Goal: Task Accomplishment & Management: Complete application form

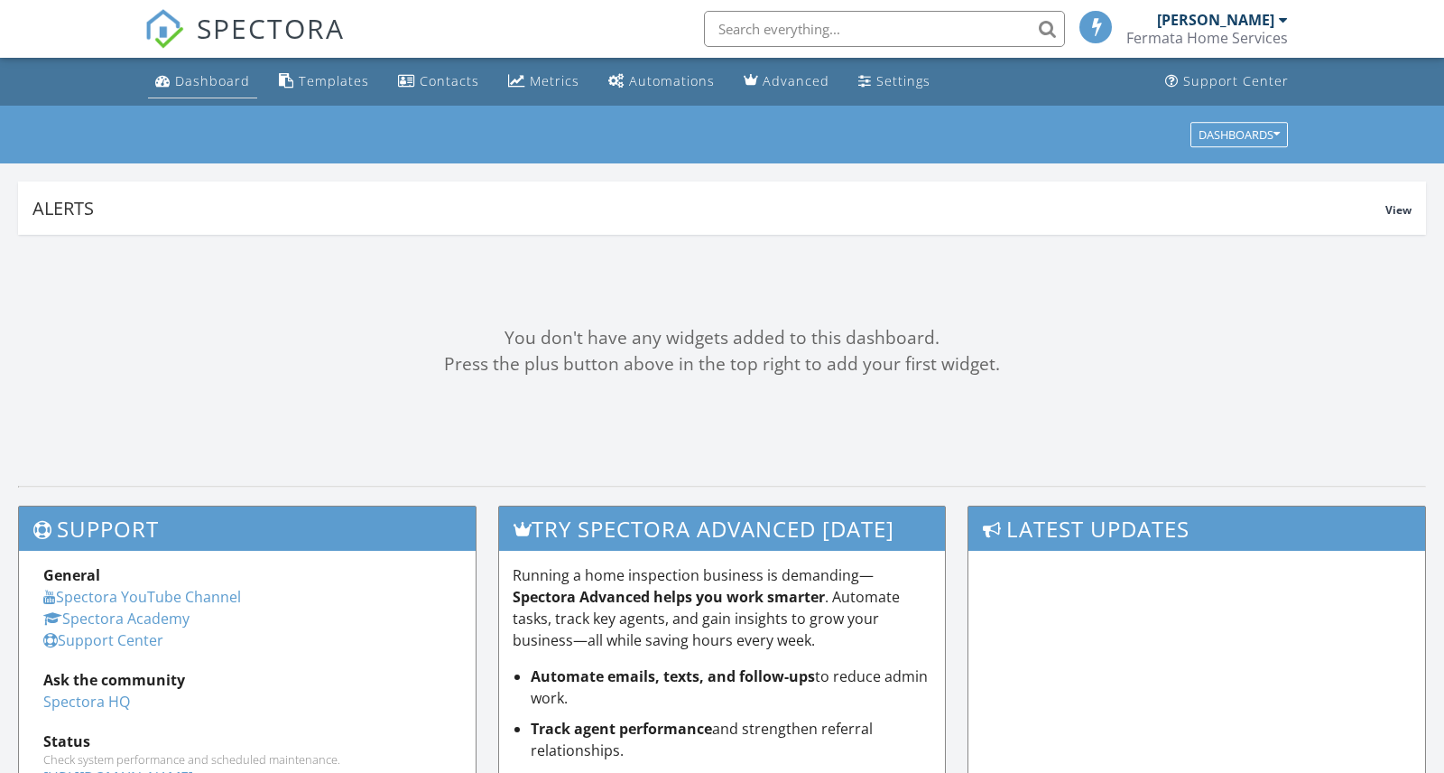
click at [219, 88] on div "Dashboard" at bounding box center [212, 80] width 75 height 17
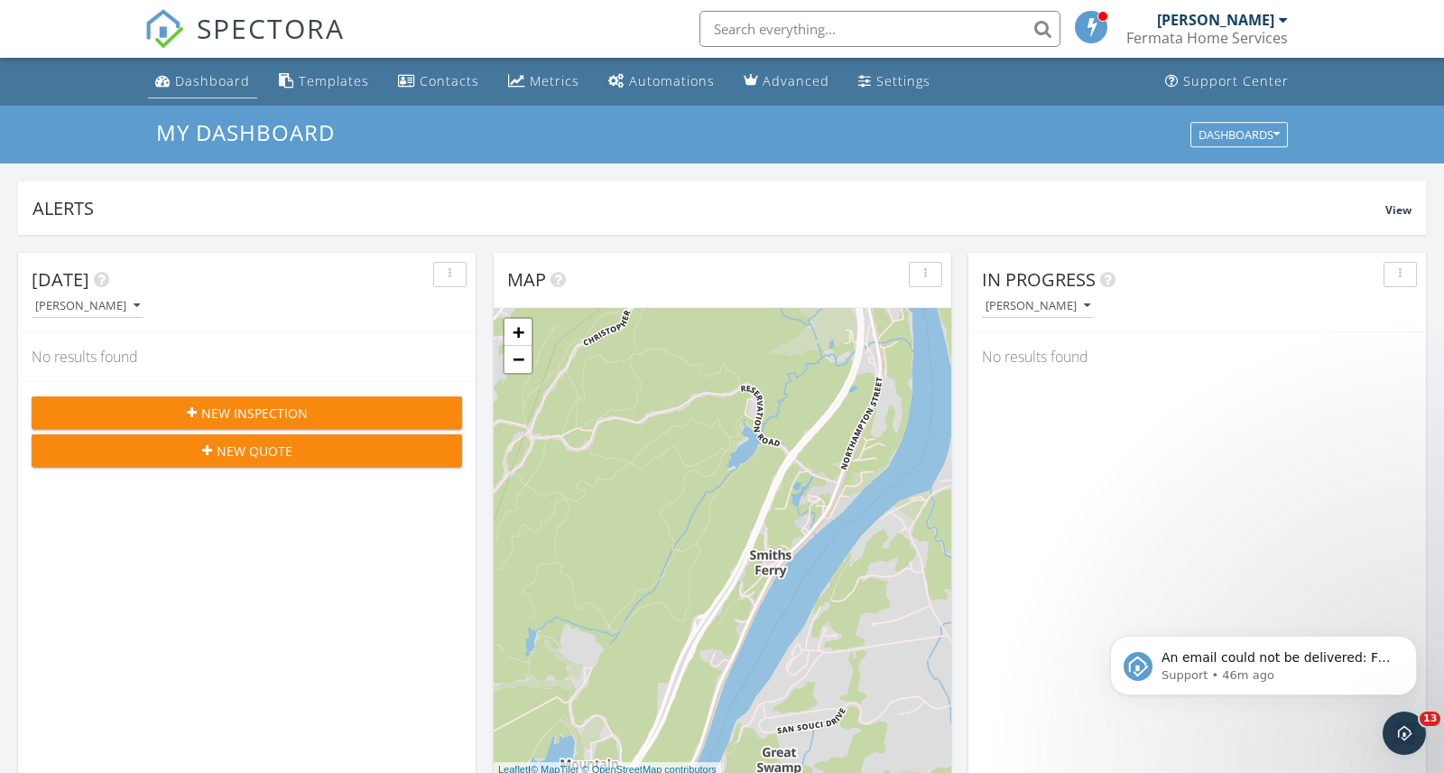
click at [224, 84] on div "Dashboard" at bounding box center [212, 80] width 75 height 17
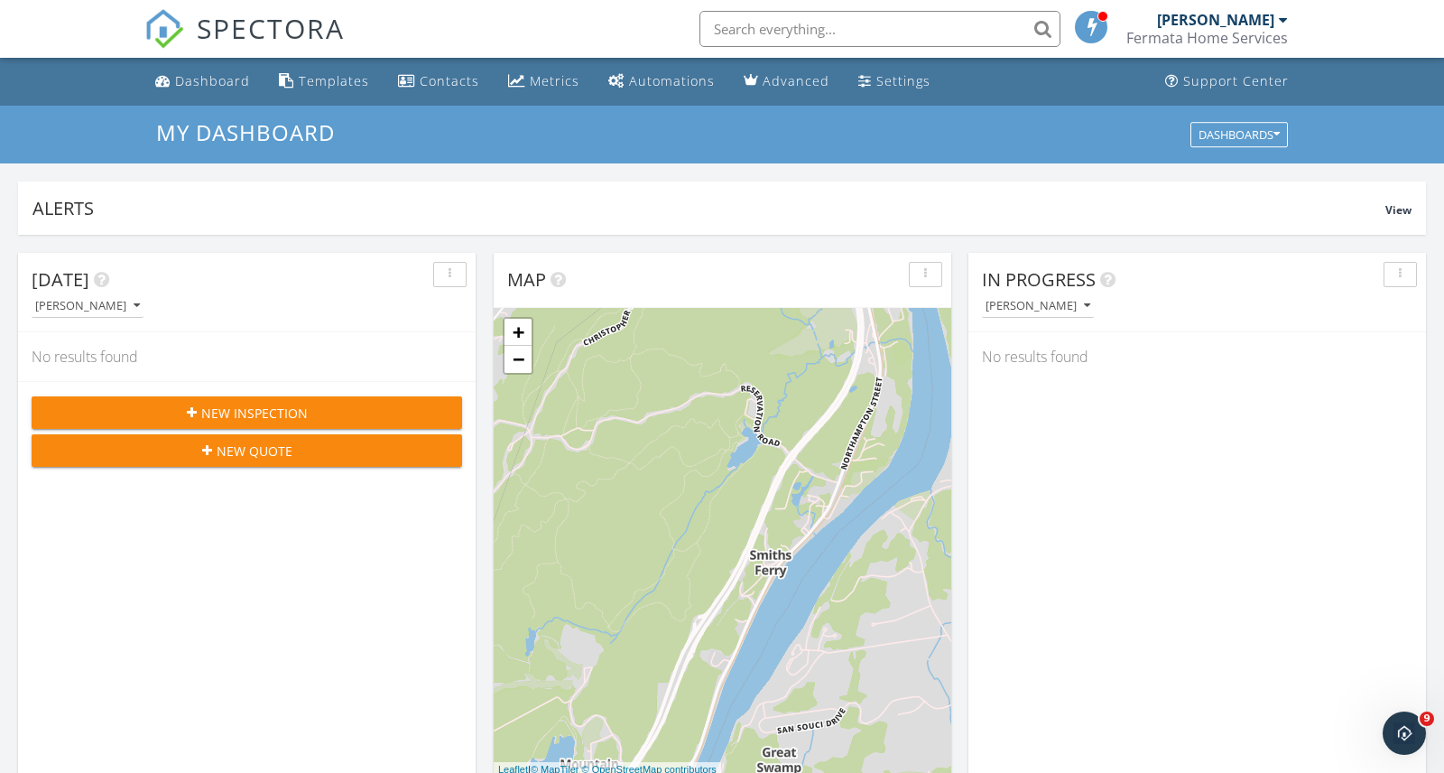
click at [237, 421] on span "New Inspection" at bounding box center [254, 413] width 107 height 19
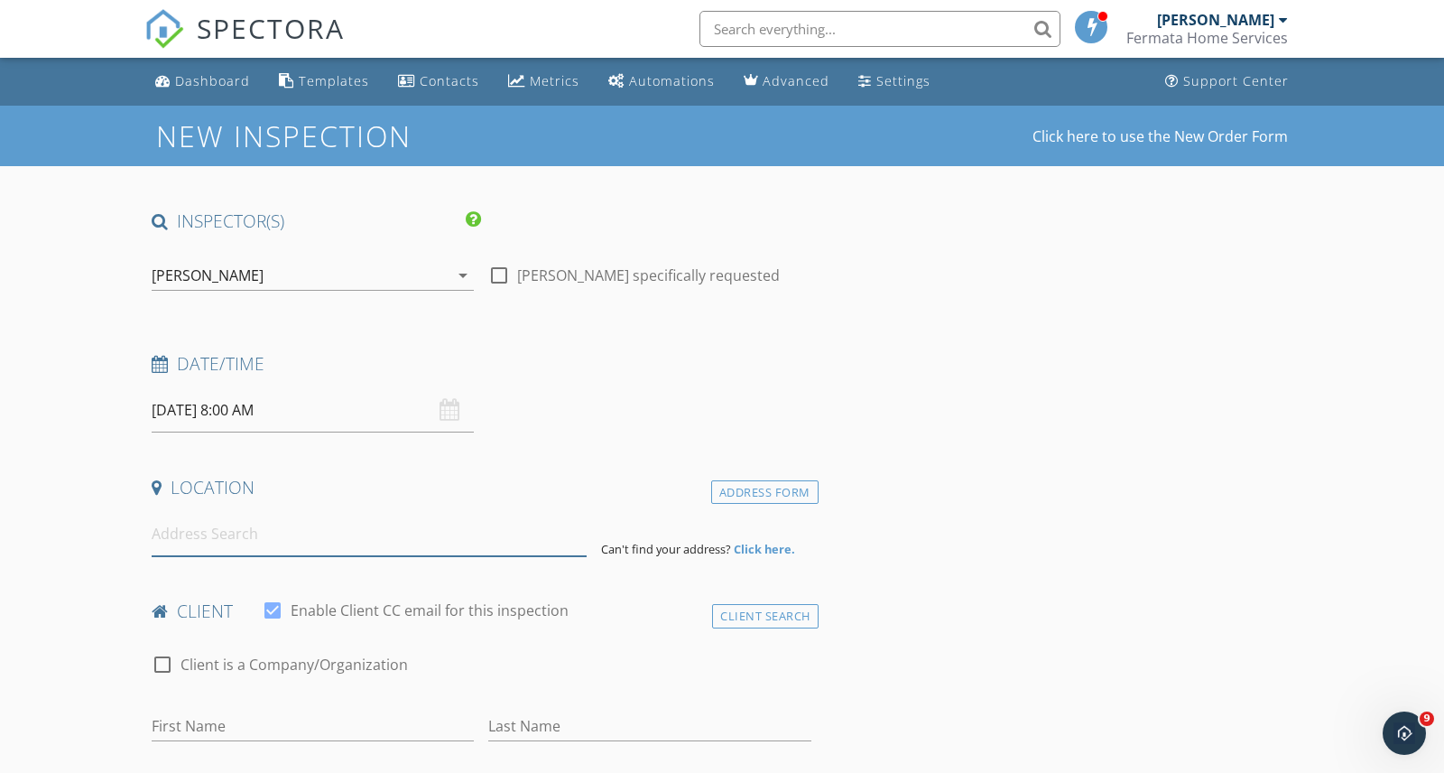
click at [384, 538] on input at bounding box center [369, 534] width 435 height 44
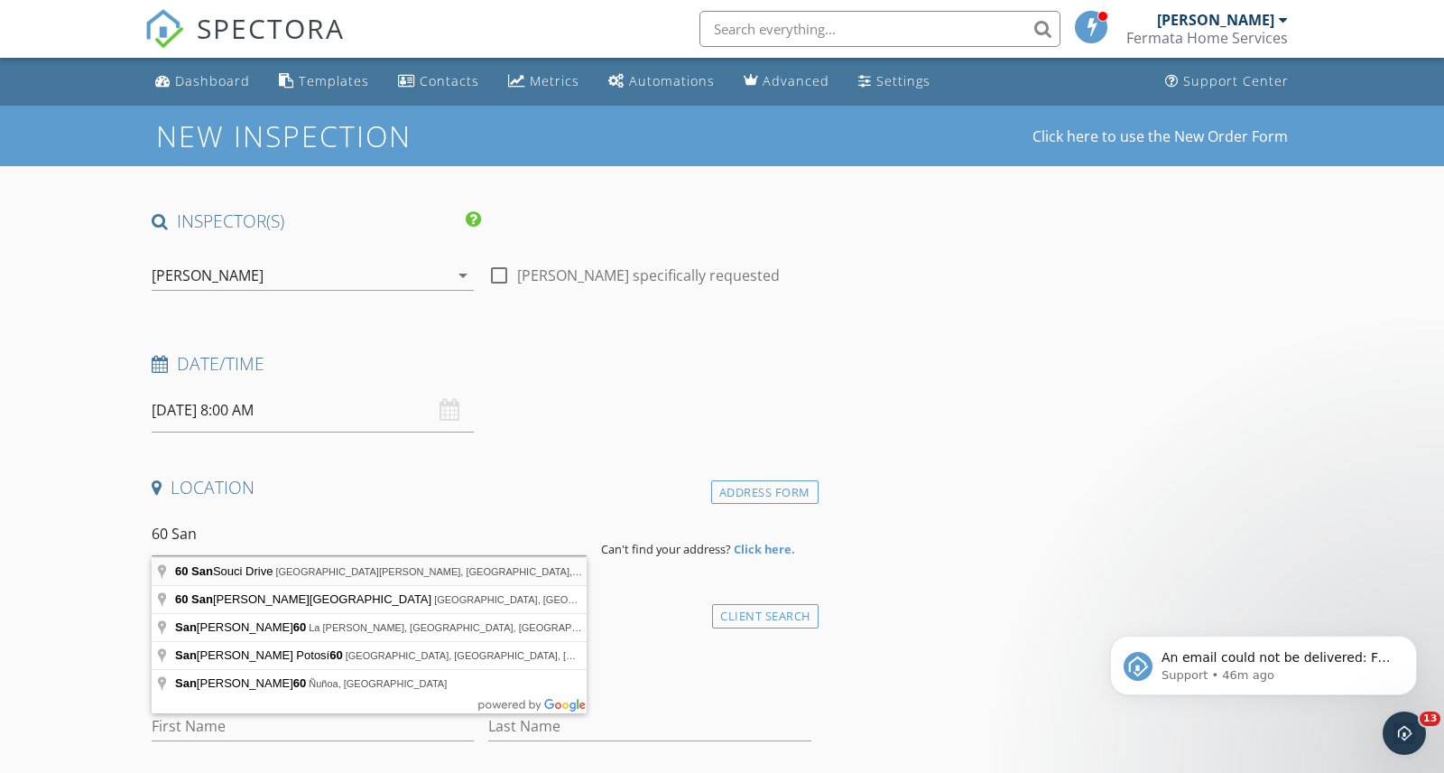
type input "60 San Souci Drive, South Hadley, MA, USA"
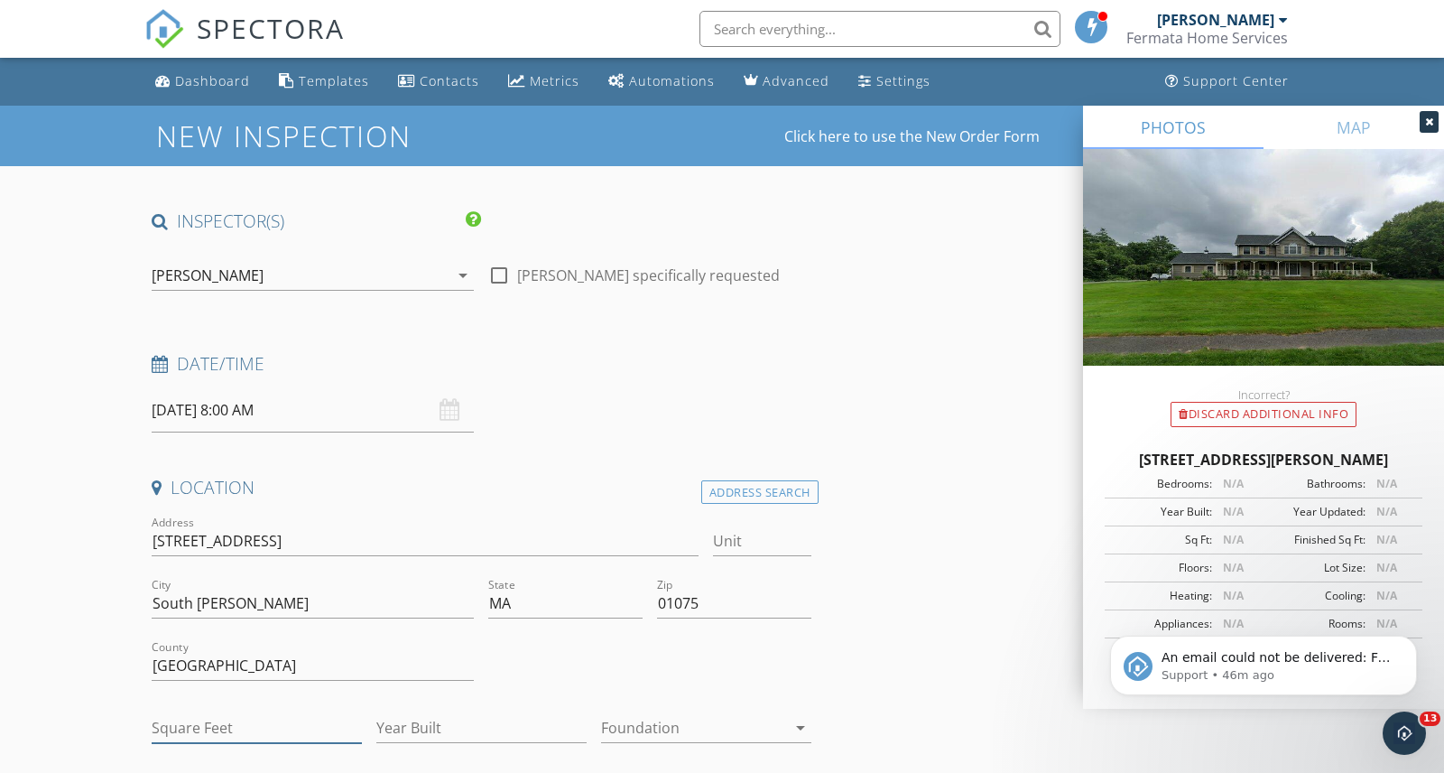
click at [281, 726] on input "Square Feet" at bounding box center [257, 728] width 210 height 30
type input "2521"
click at [440, 720] on input "Year Built" at bounding box center [481, 728] width 210 height 30
type input "1996"
click at [640, 737] on div at bounding box center [693, 727] width 185 height 29
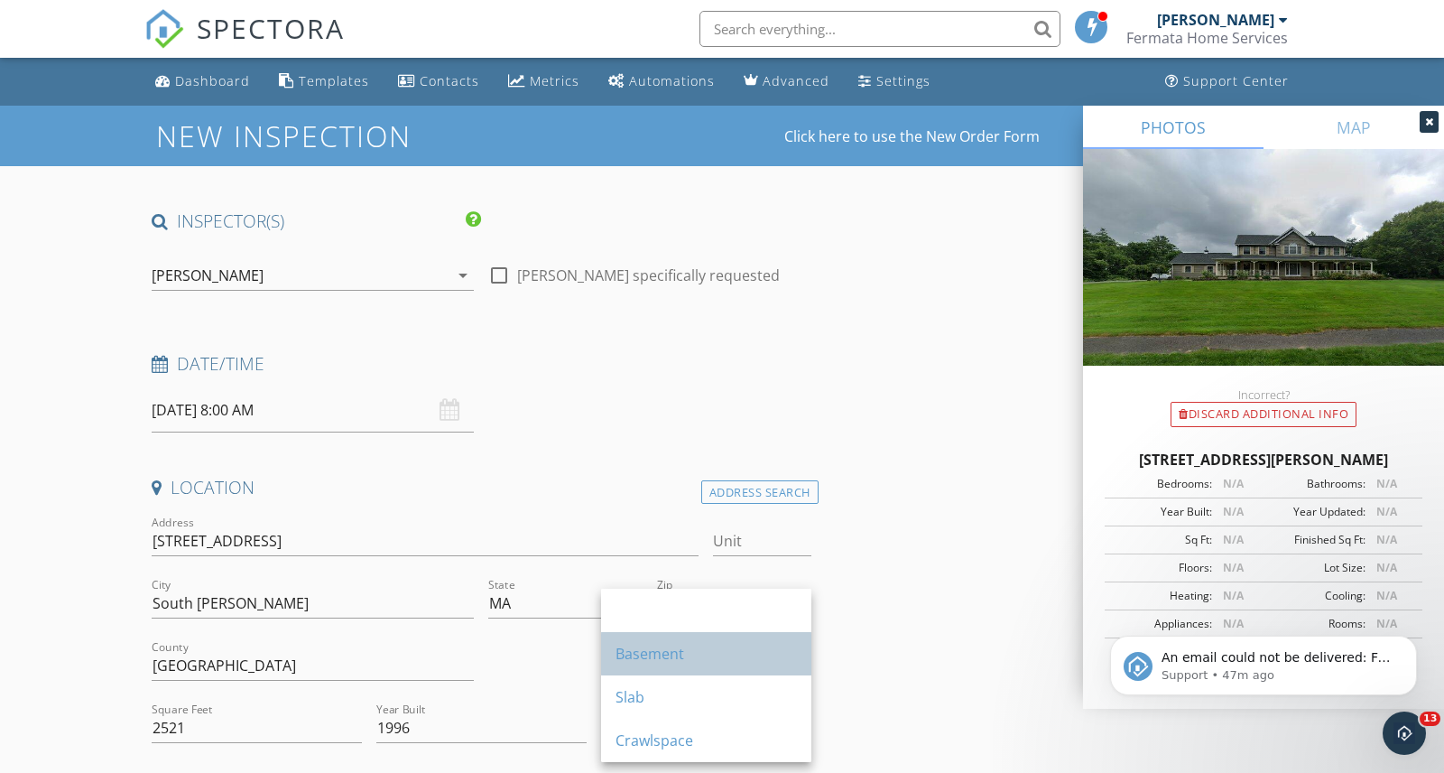
click at [656, 661] on div "Basement" at bounding box center [706, 654] width 181 height 22
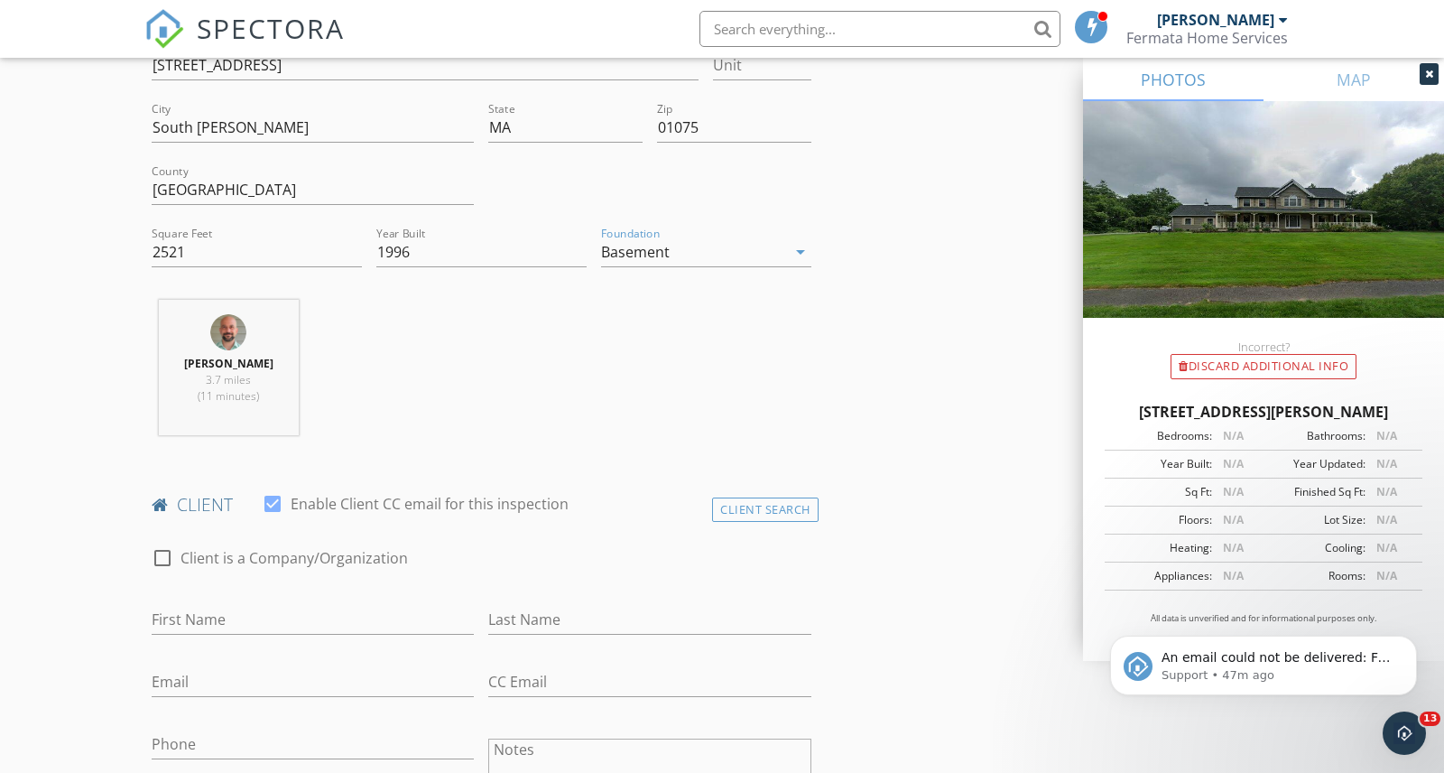
scroll to position [548, 0]
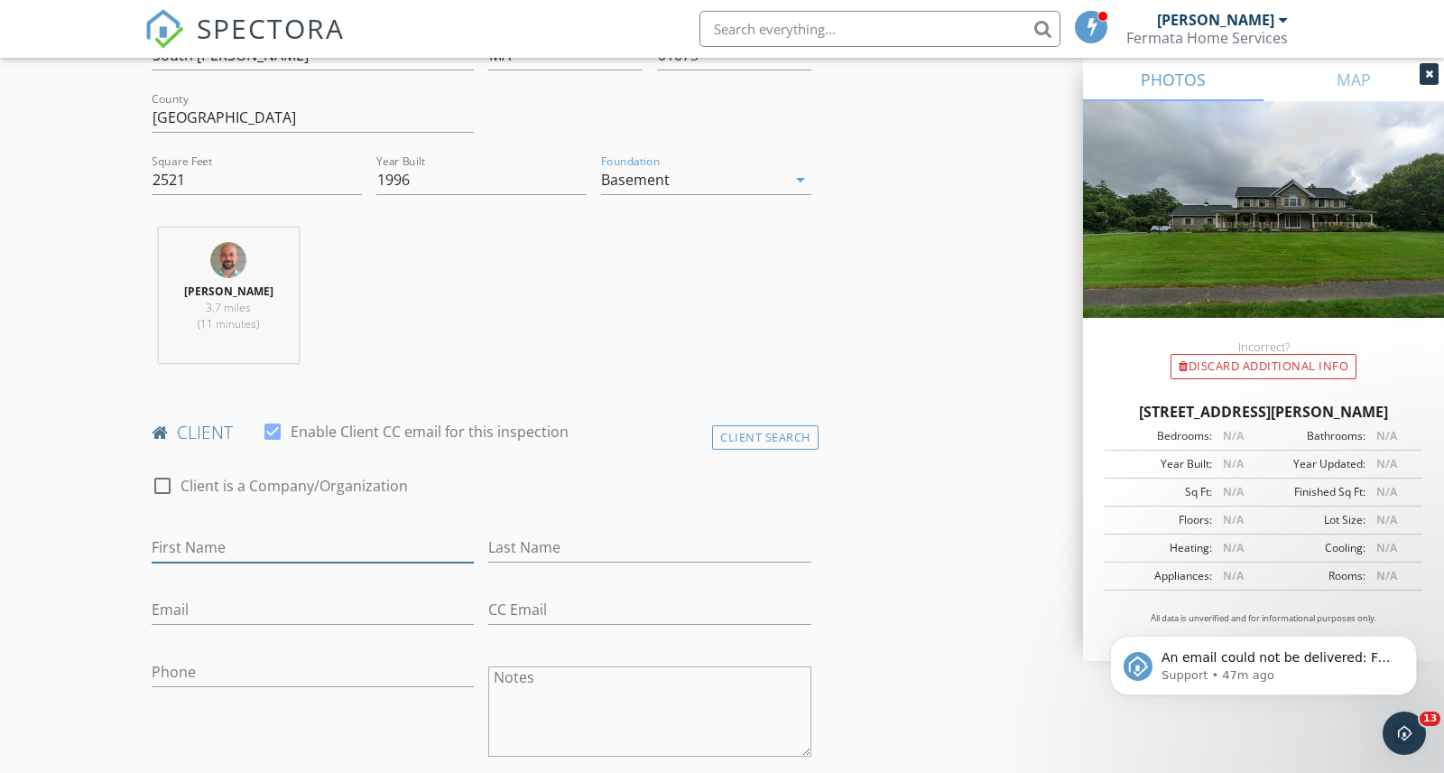
click at [357, 536] on input "First Name" at bounding box center [313, 548] width 322 height 30
type input "Susan"
type input "Descarage"
click at [226, 610] on input "Email" at bounding box center [313, 610] width 322 height 30
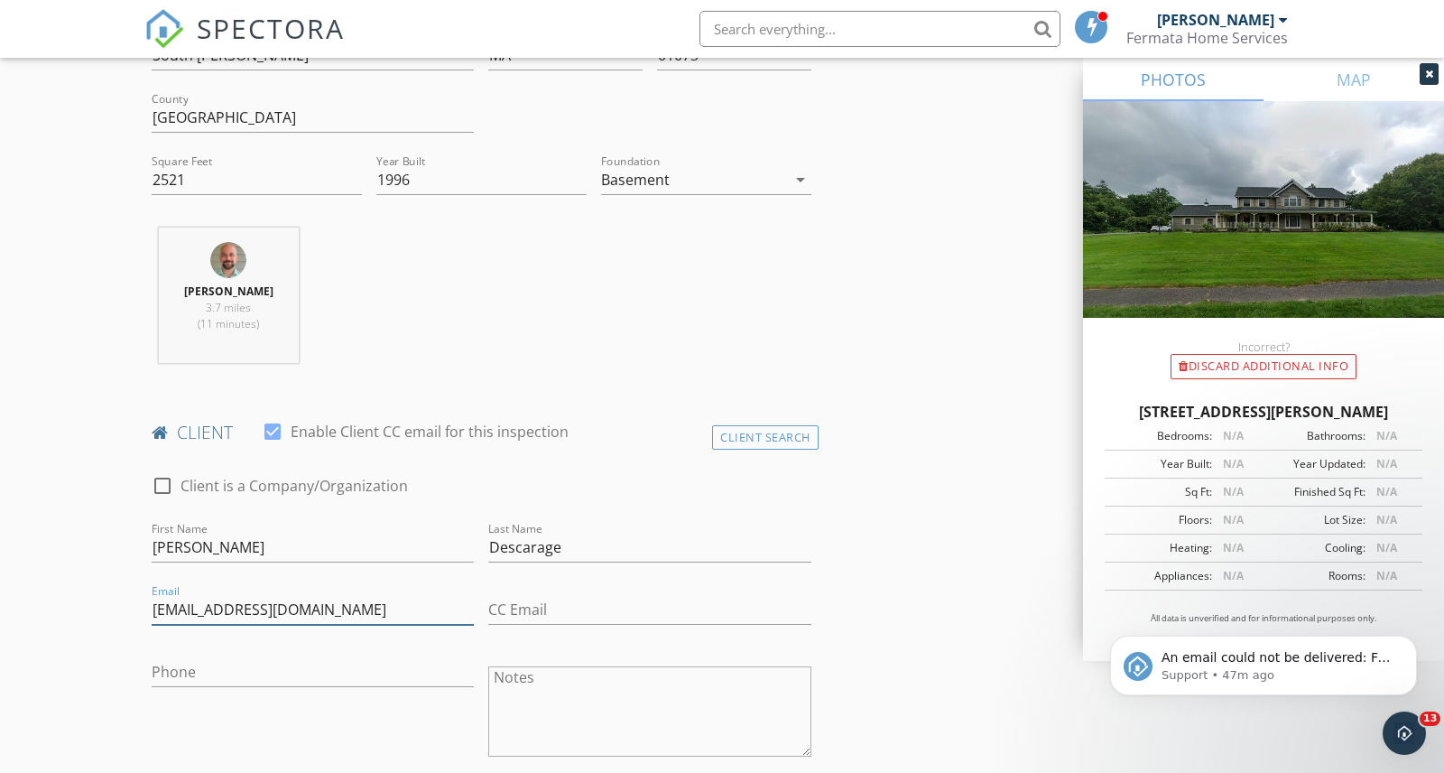
type input "sdescarage@gmail.com"
click at [502, 471] on div "check_box_outline_blank Client is a Company/Organization" at bounding box center [482, 494] width 660 height 47
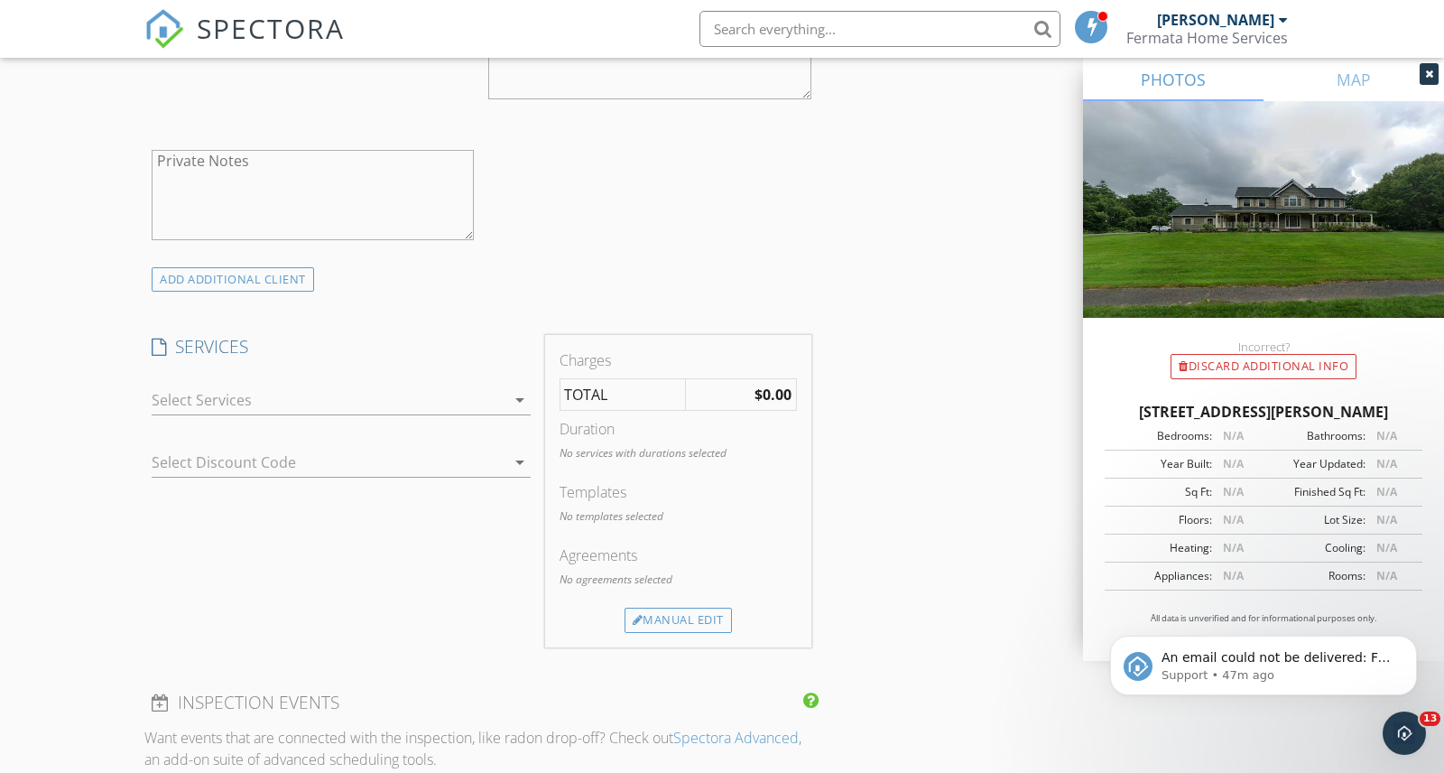
scroll to position [1206, 0]
click at [457, 398] on div at bounding box center [329, 399] width 354 height 29
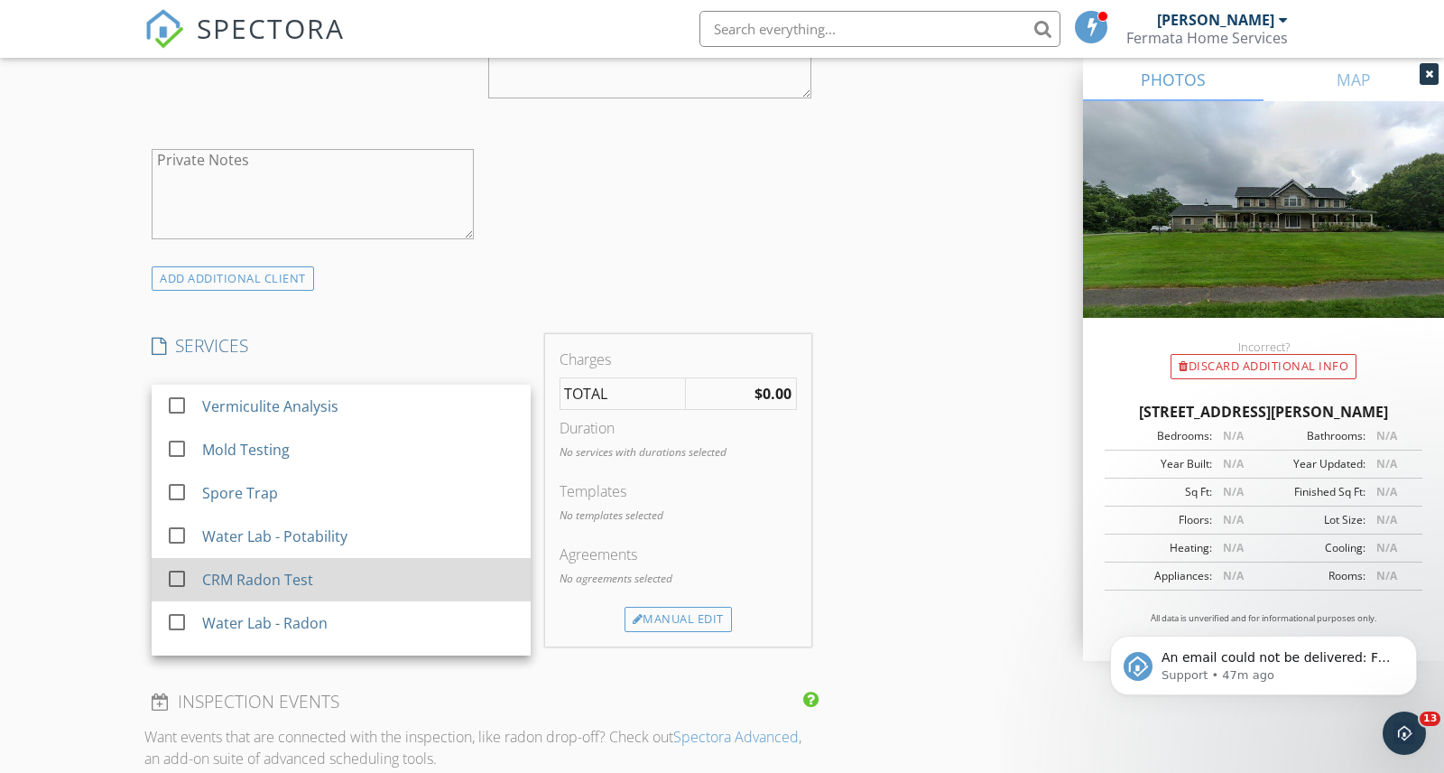
scroll to position [32, 0]
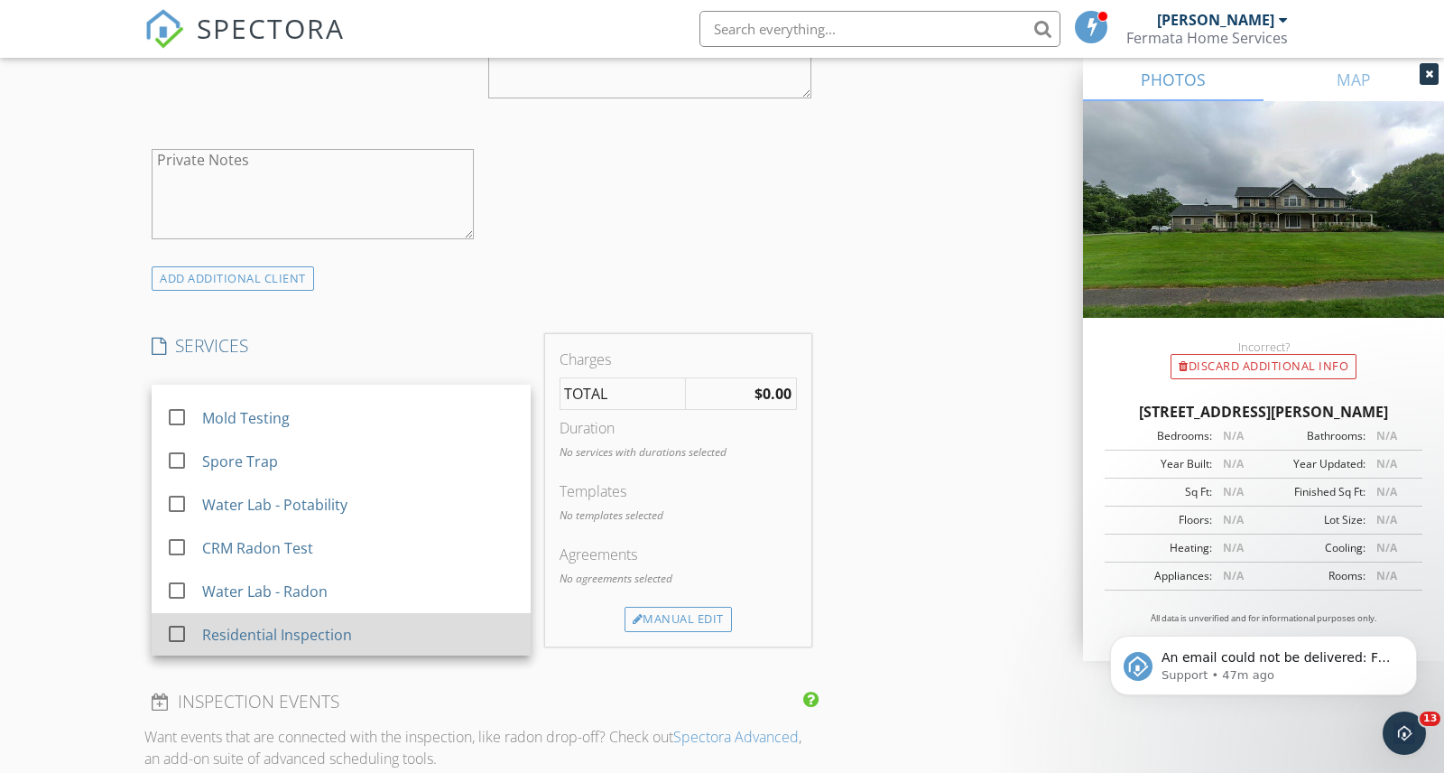
click at [405, 627] on div "Residential Inspection" at bounding box center [359, 635] width 314 height 36
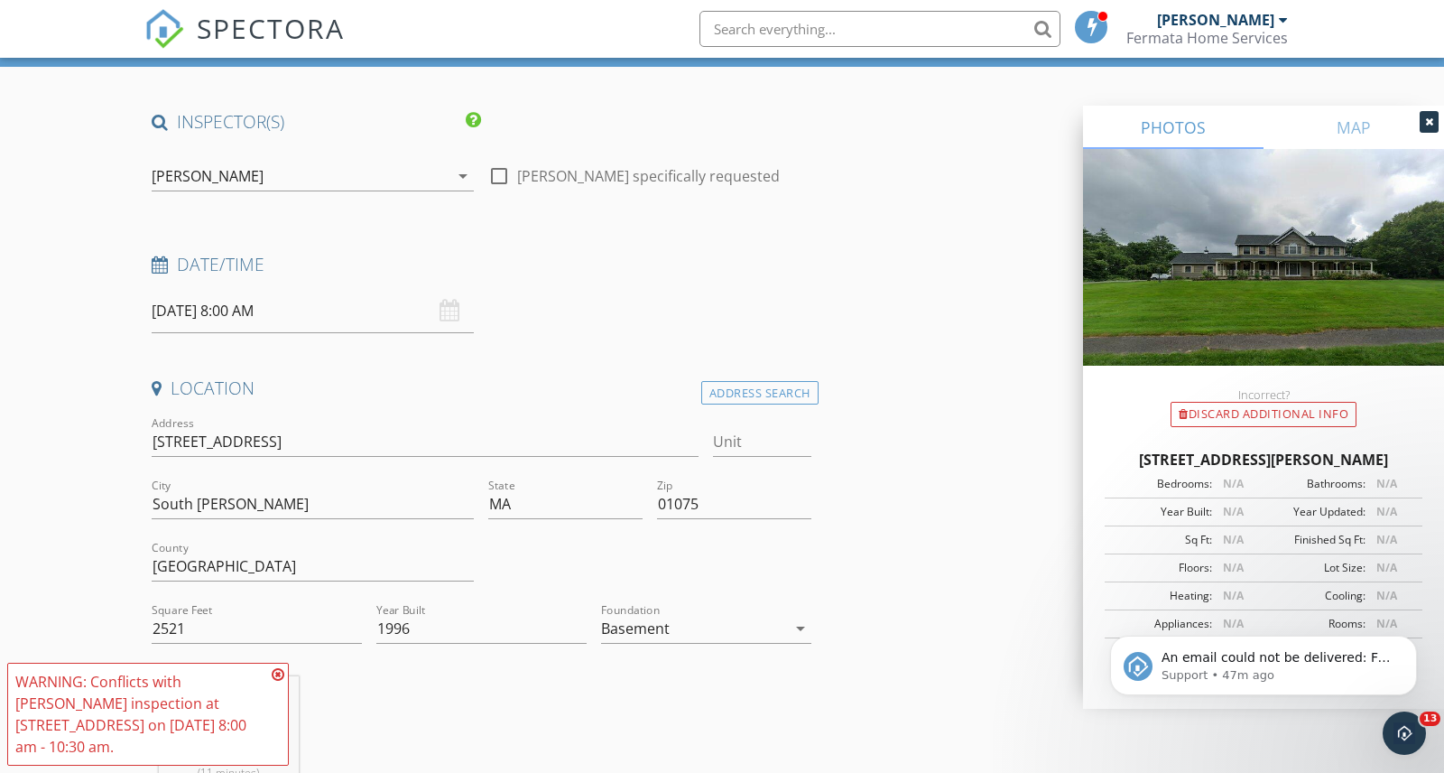
scroll to position [0, 0]
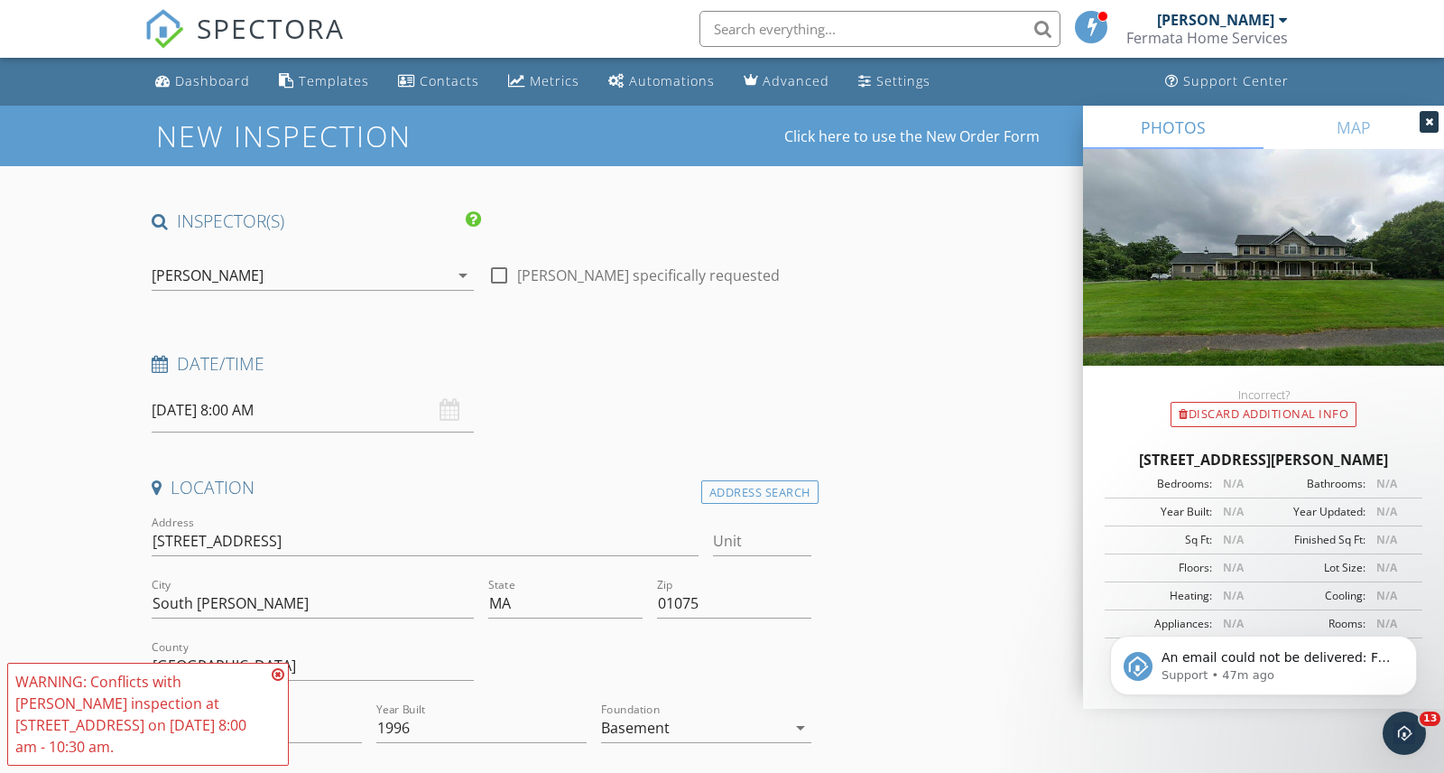
click at [277, 417] on input "09/29/2025 8:00 AM" at bounding box center [313, 410] width 322 height 44
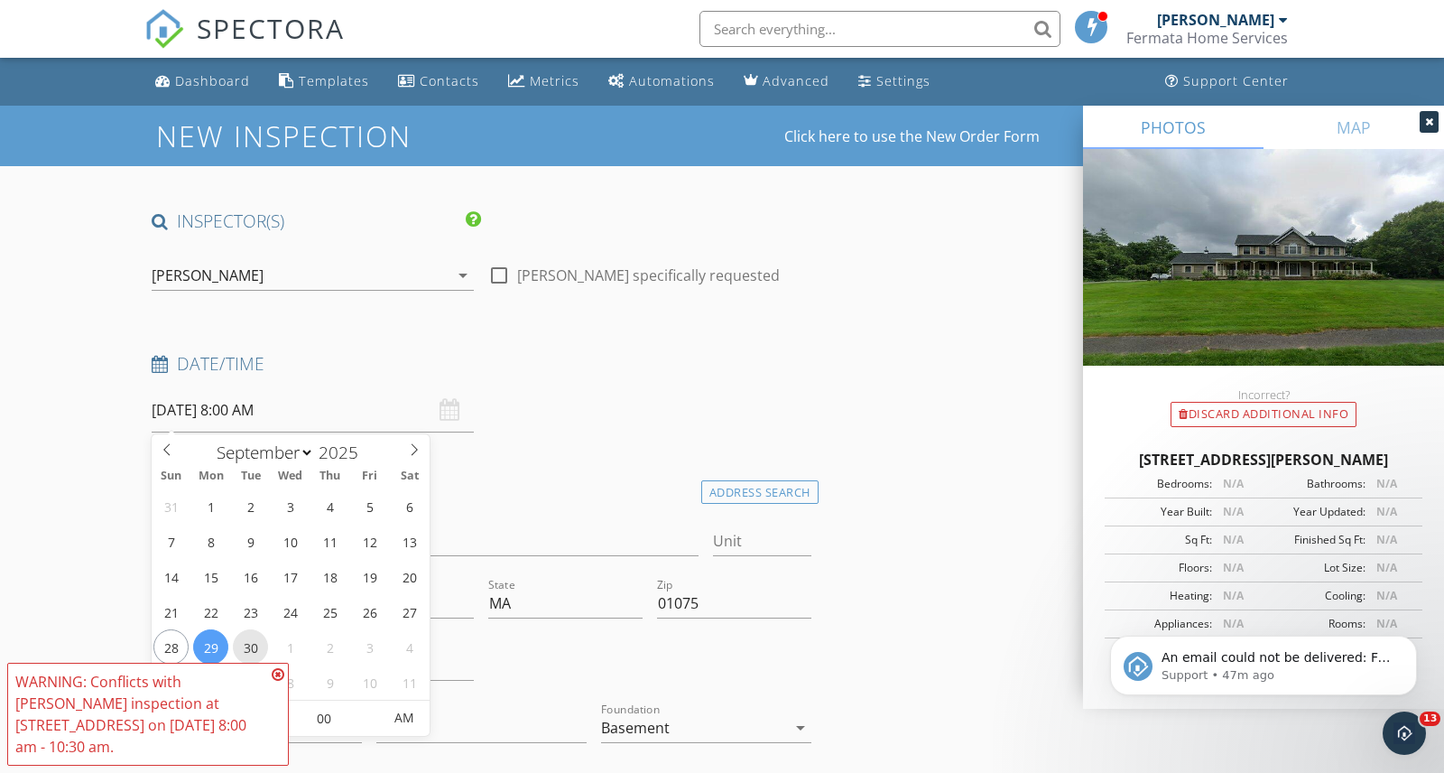
type input "09/30/2025 8:00 AM"
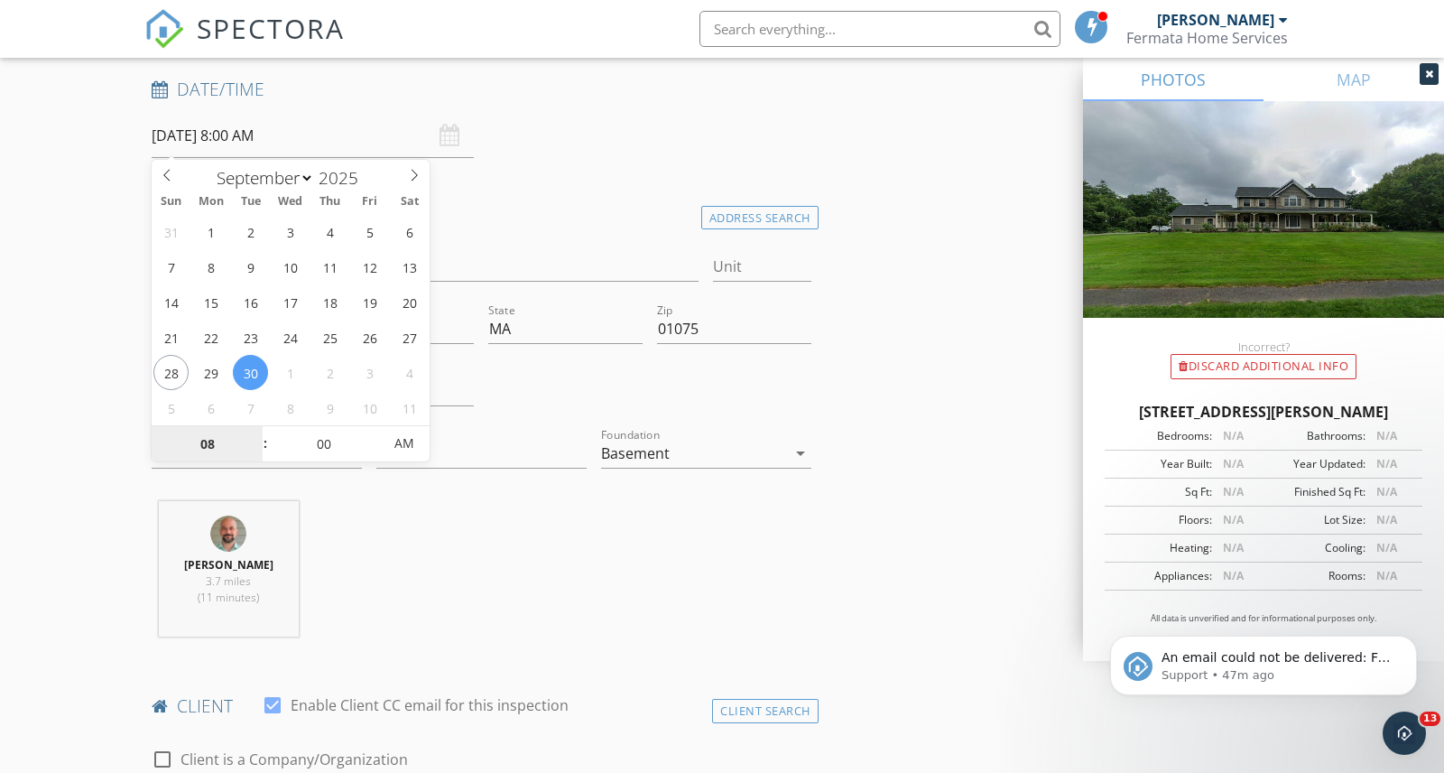
scroll to position [283, 0]
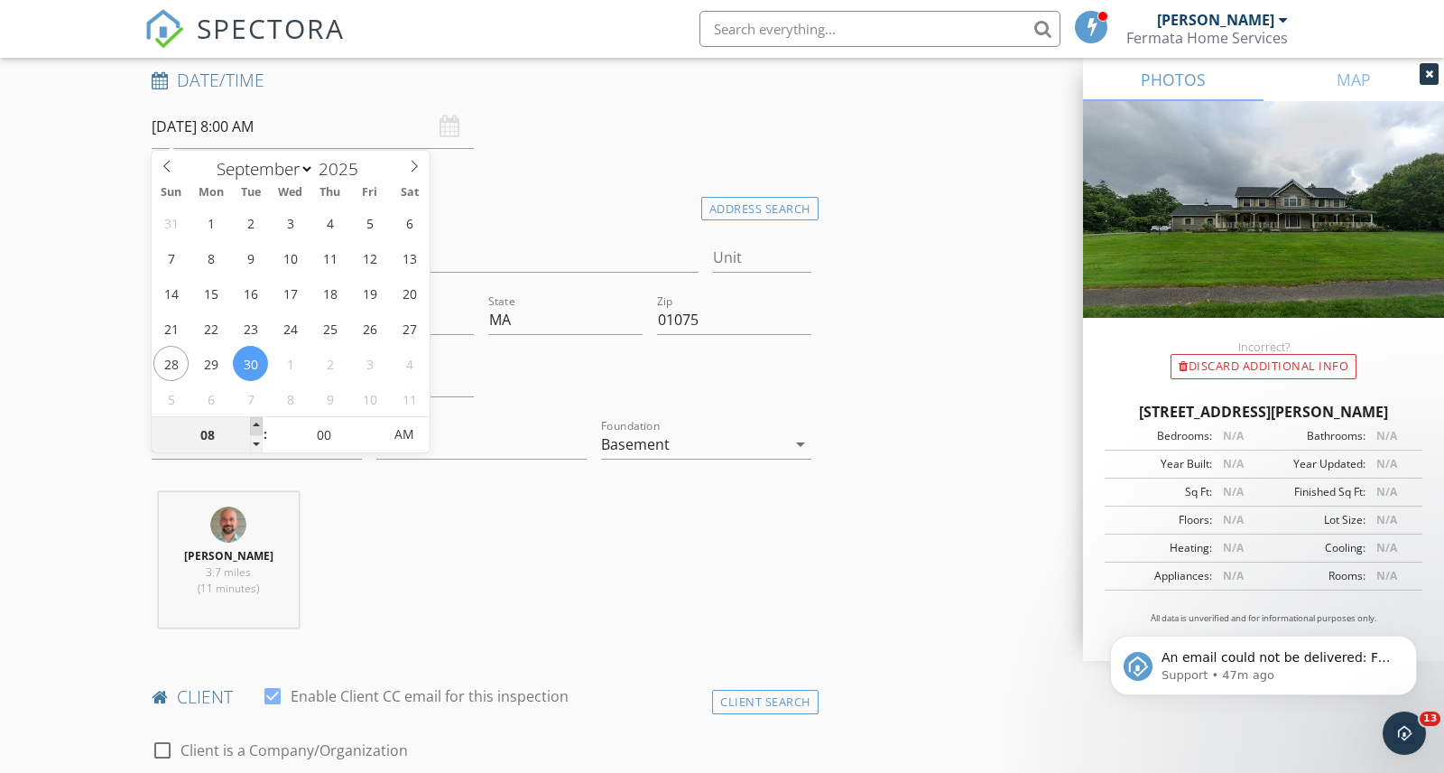
type input "09"
type input "09/30/2025 9:00 AM"
click at [256, 430] on span at bounding box center [256, 426] width 13 height 18
type input "10"
type input "09/30/2025 10:00 AM"
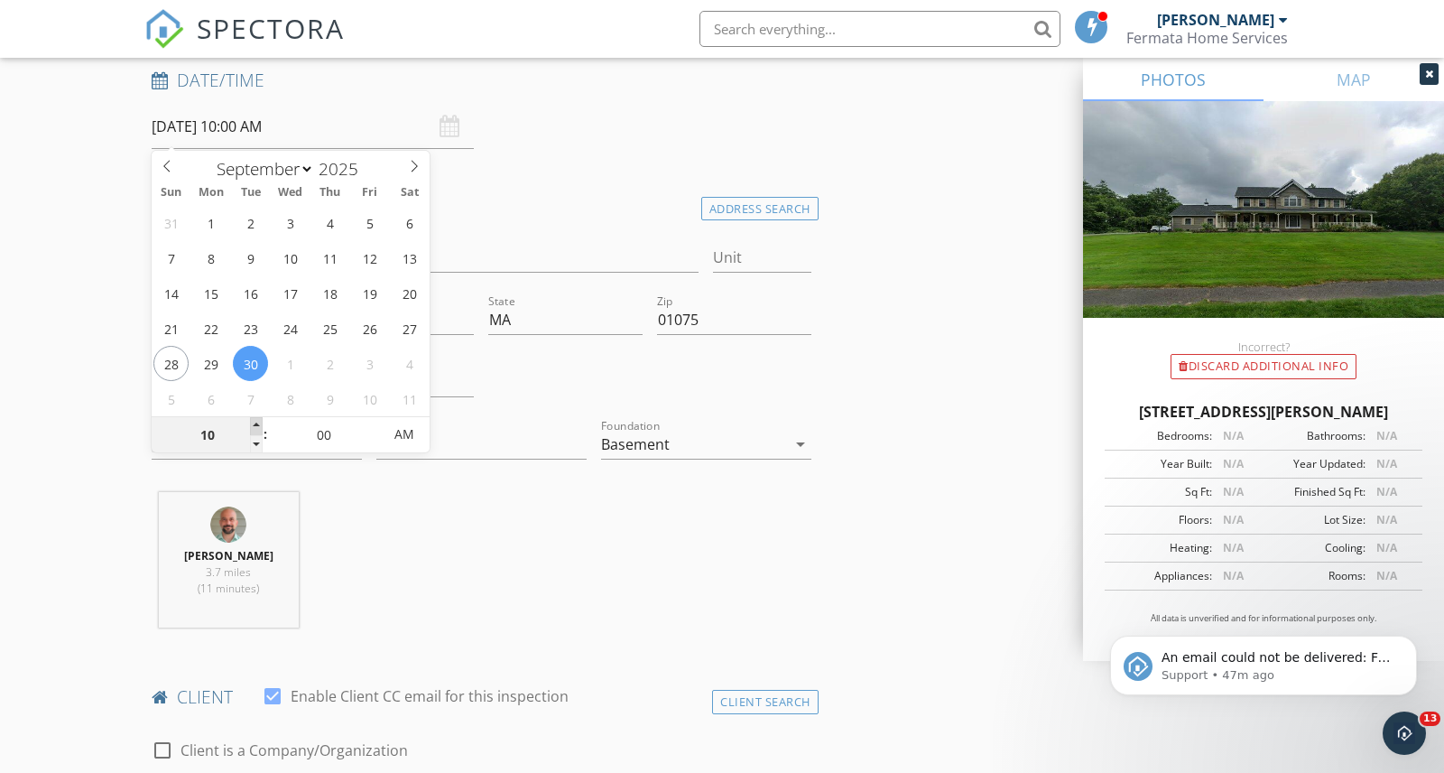
click at [256, 430] on span at bounding box center [256, 426] width 13 height 18
type input "11"
type input "09/30/2025 11:00 AM"
click at [256, 430] on span at bounding box center [256, 426] width 13 height 18
type input "12"
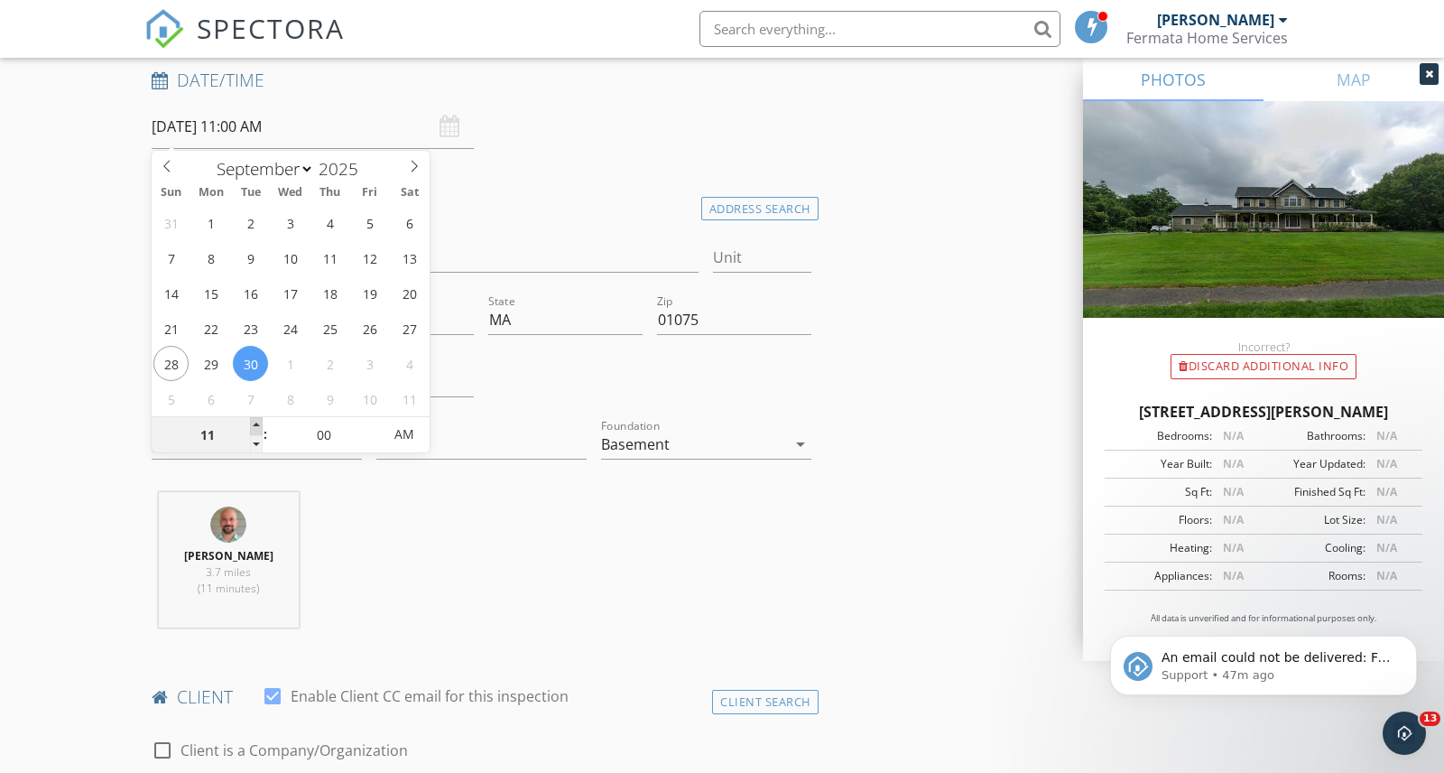
type input "09/30/2025 12:00 PM"
click at [256, 430] on span at bounding box center [256, 426] width 13 height 18
type input "01"
type input "09/30/2025 1:00 PM"
click at [256, 430] on span at bounding box center [256, 426] width 13 height 18
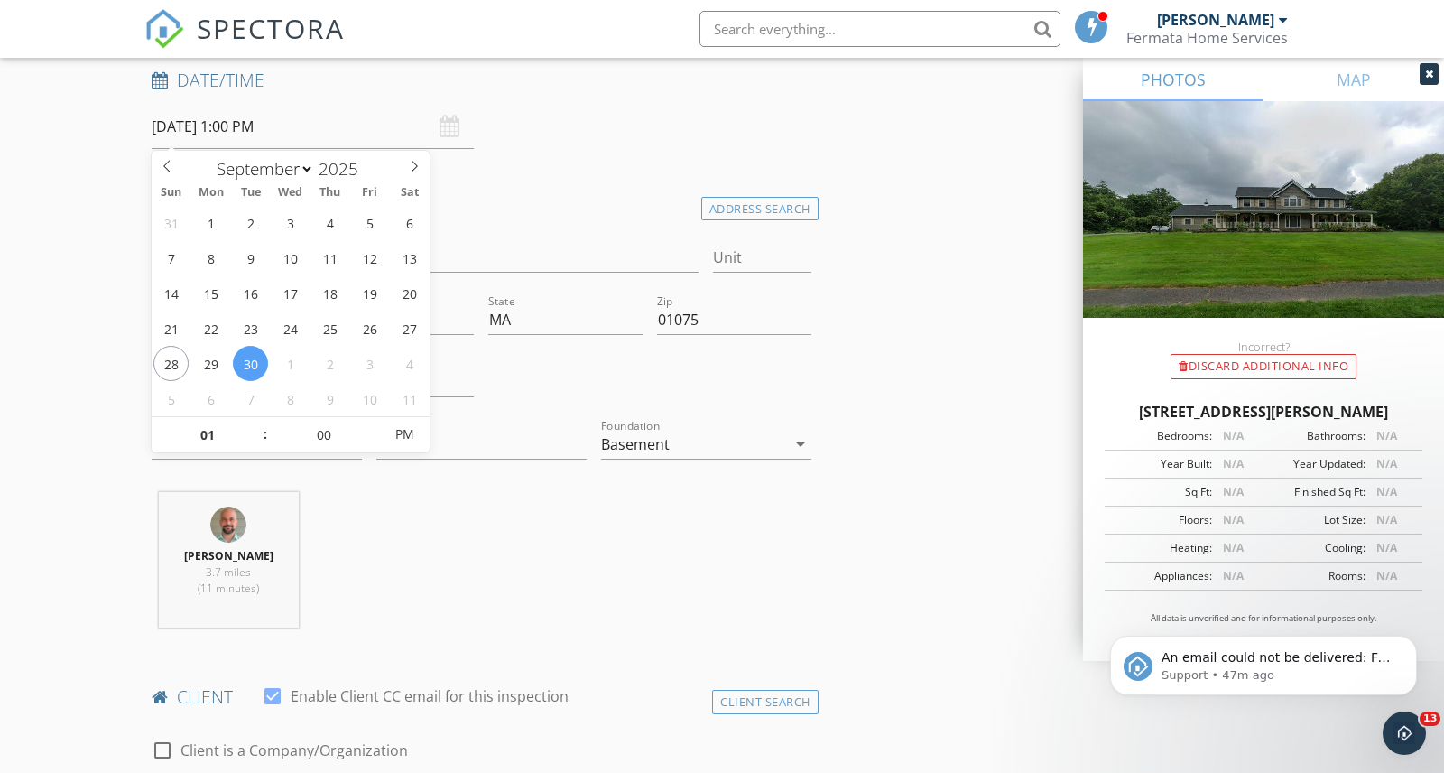
click at [476, 535] on div "Eric Salus 3.7 miles (11 minutes)" at bounding box center [481, 567] width 674 height 150
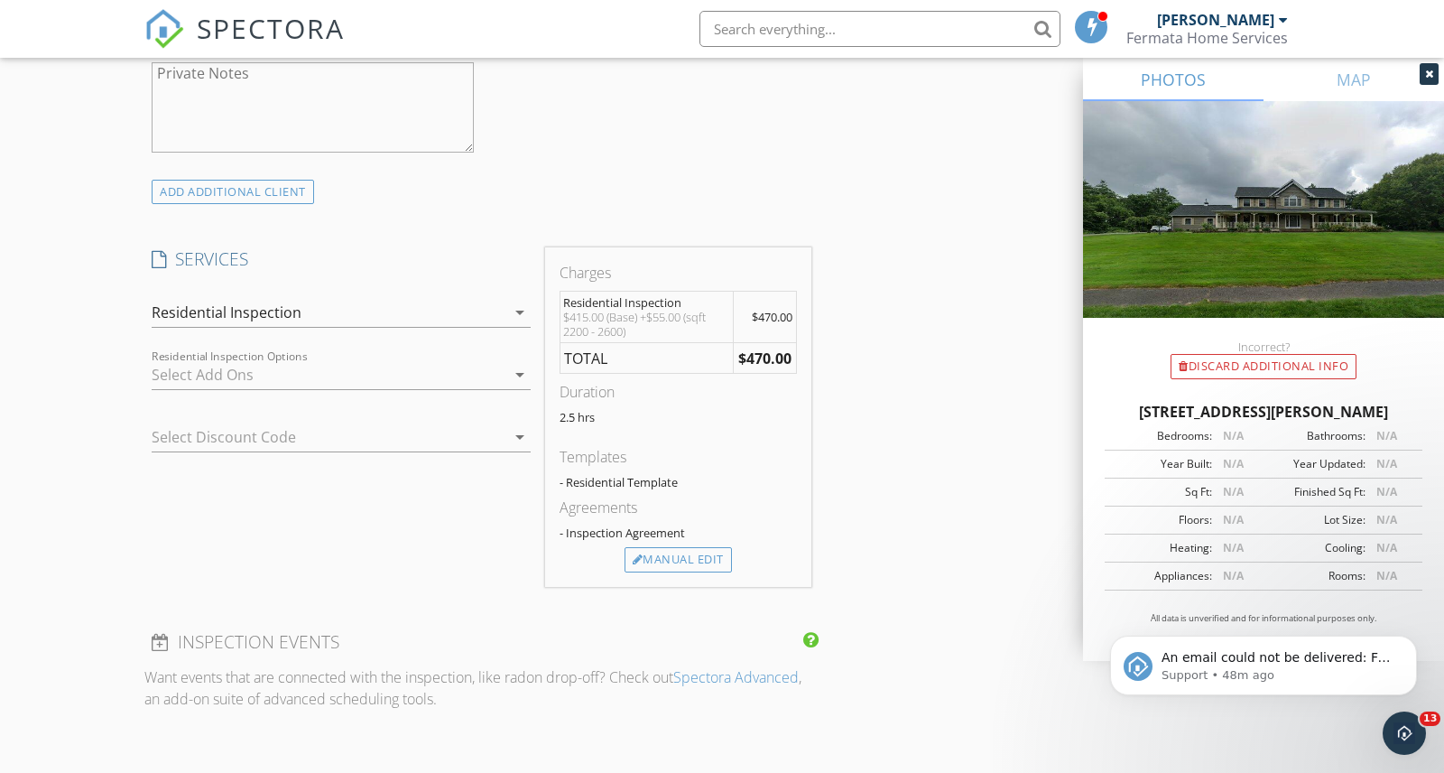
scroll to position [1306, 0]
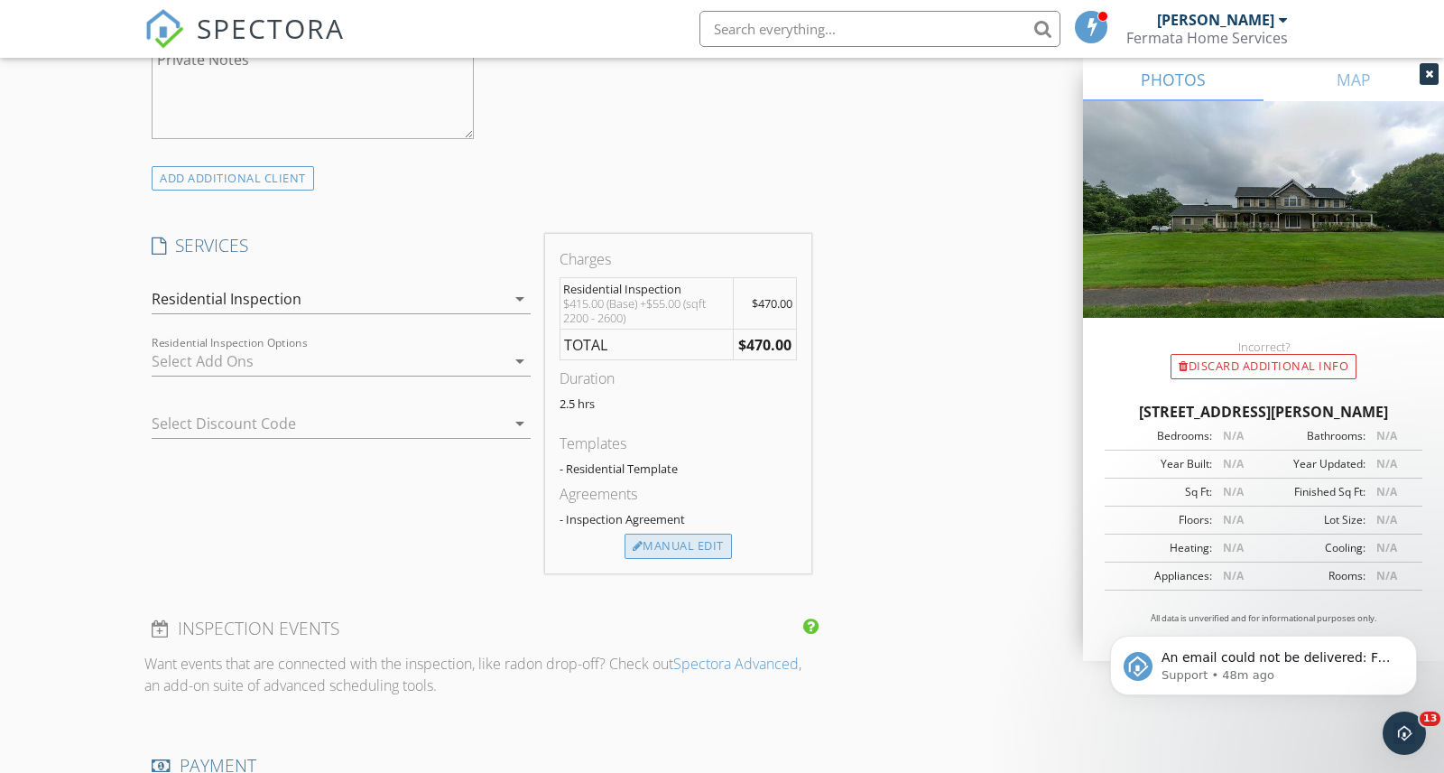
click at [679, 546] on div "Manual Edit" at bounding box center [678, 546] width 107 height 25
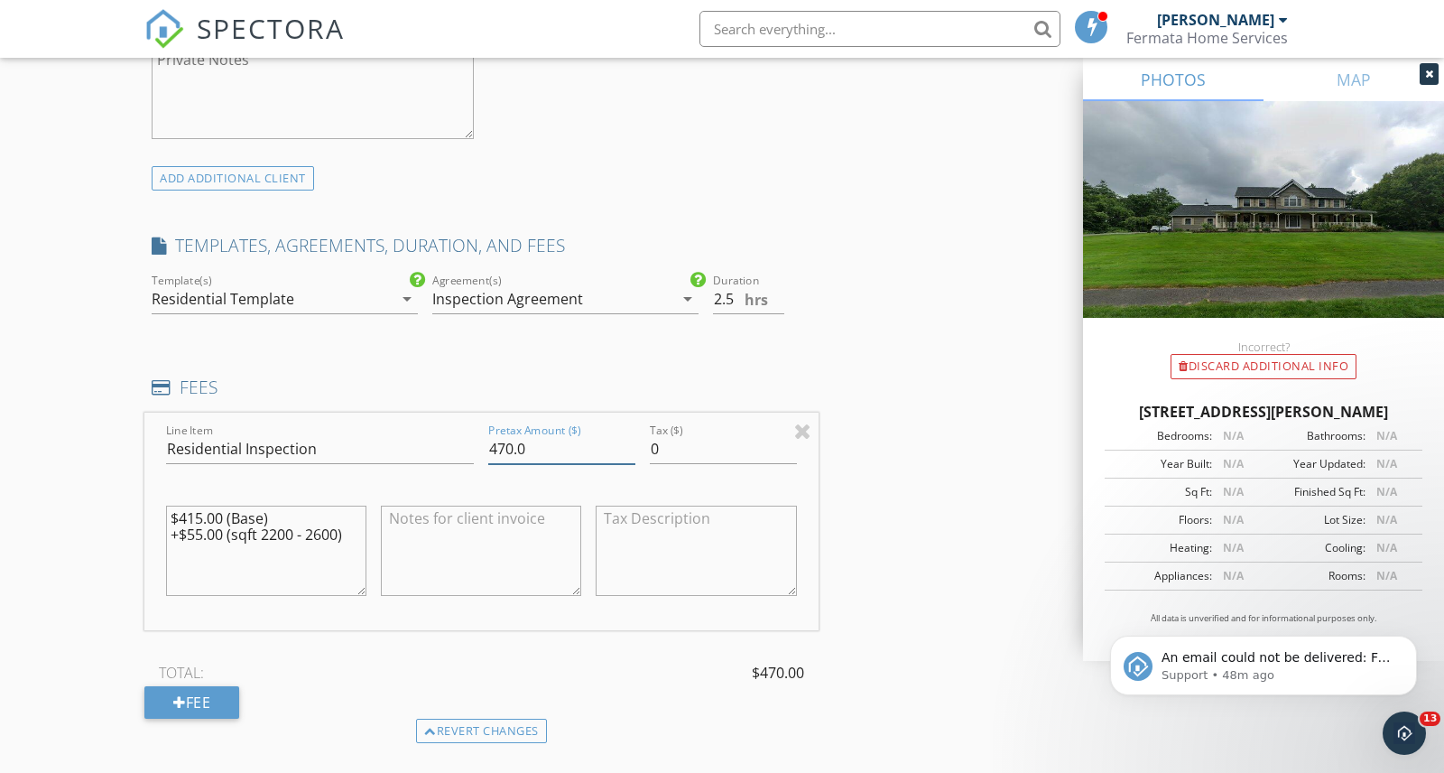
drag, startPoint x: 515, startPoint y: 455, endPoint x: 488, endPoint y: 457, distance: 26.2
click at [488, 457] on input "470.0" at bounding box center [561, 449] width 147 height 30
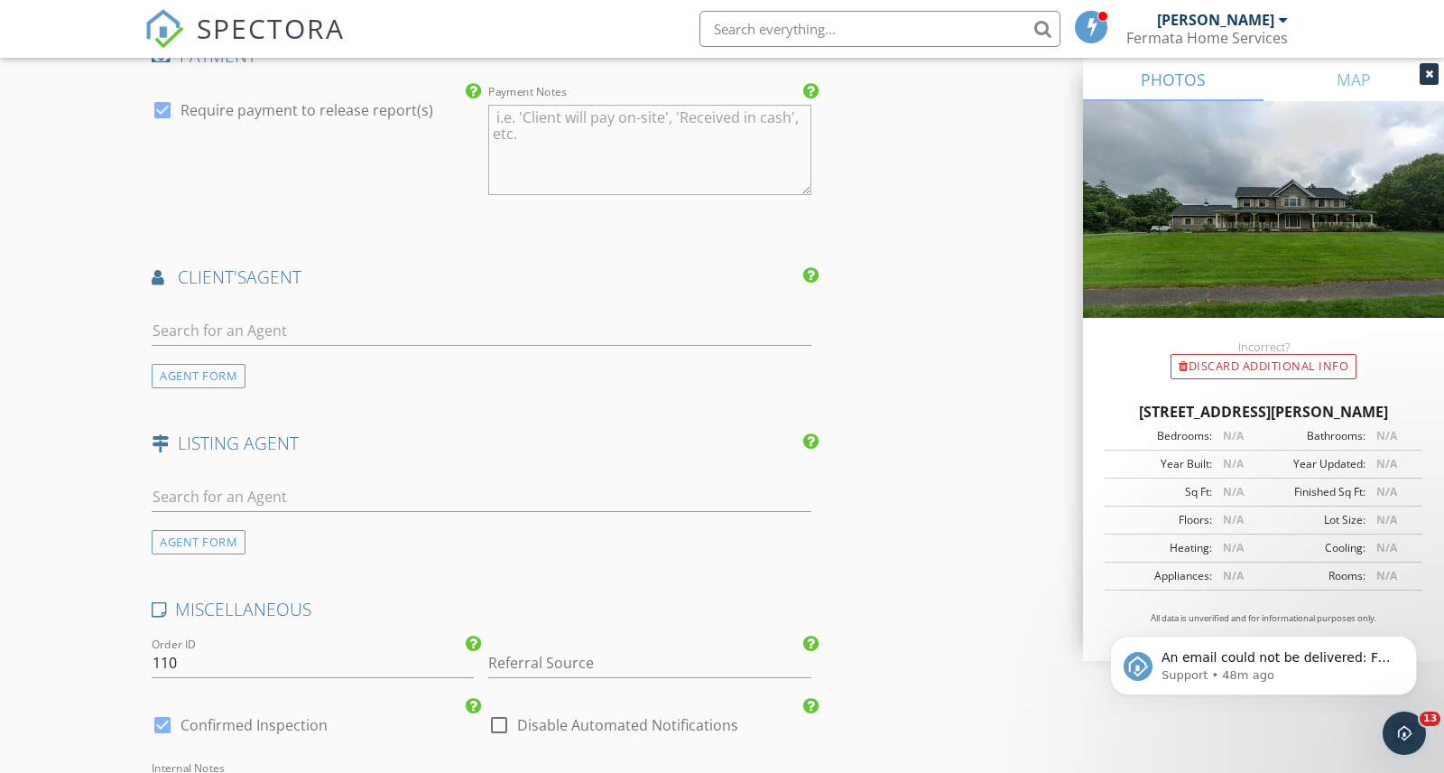
scroll to position [2158, 0]
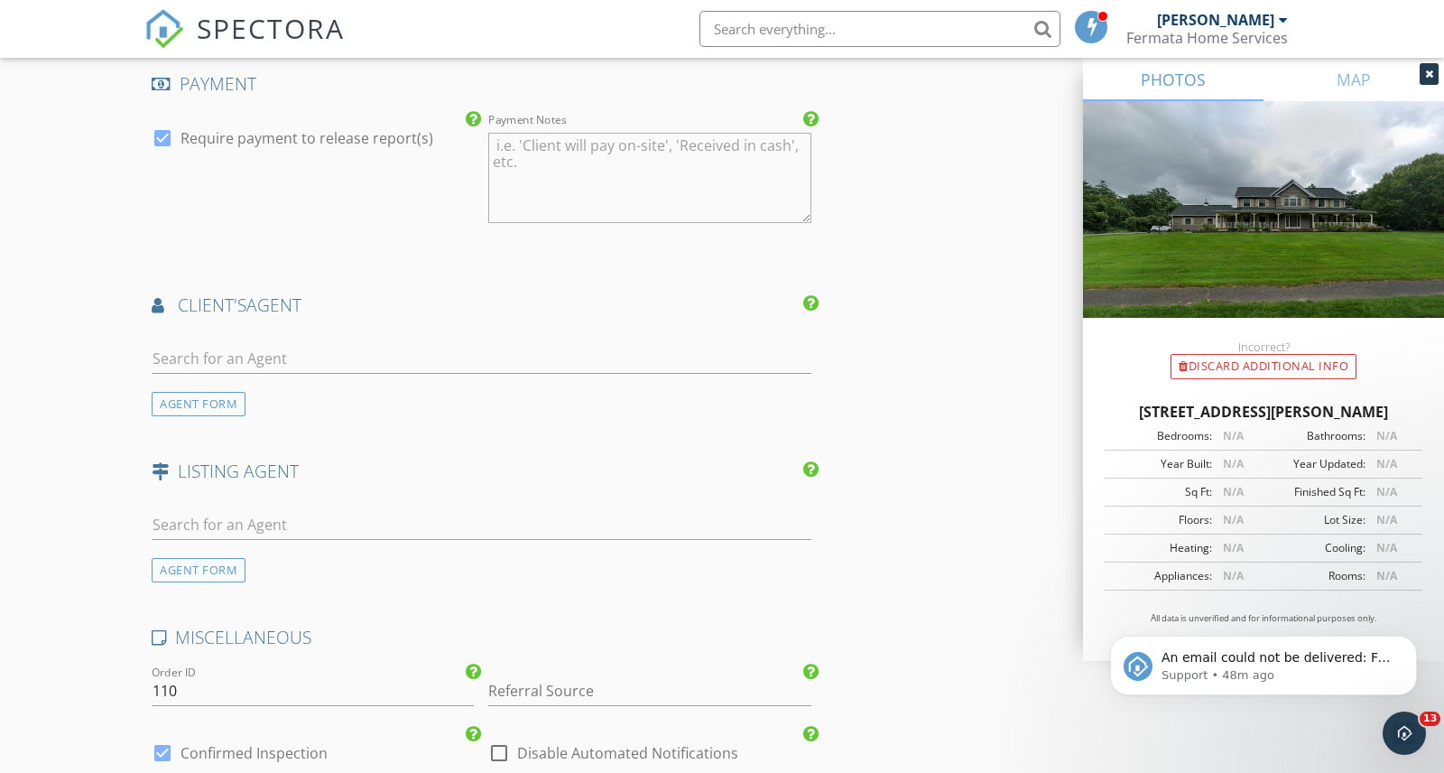
type input "525.0"
click at [371, 342] on div at bounding box center [482, 362] width 660 height 59
click at [370, 356] on input "text" at bounding box center [482, 359] width 660 height 30
type input "s"
click at [216, 397] on div "AGENT FORM" at bounding box center [199, 404] width 94 height 24
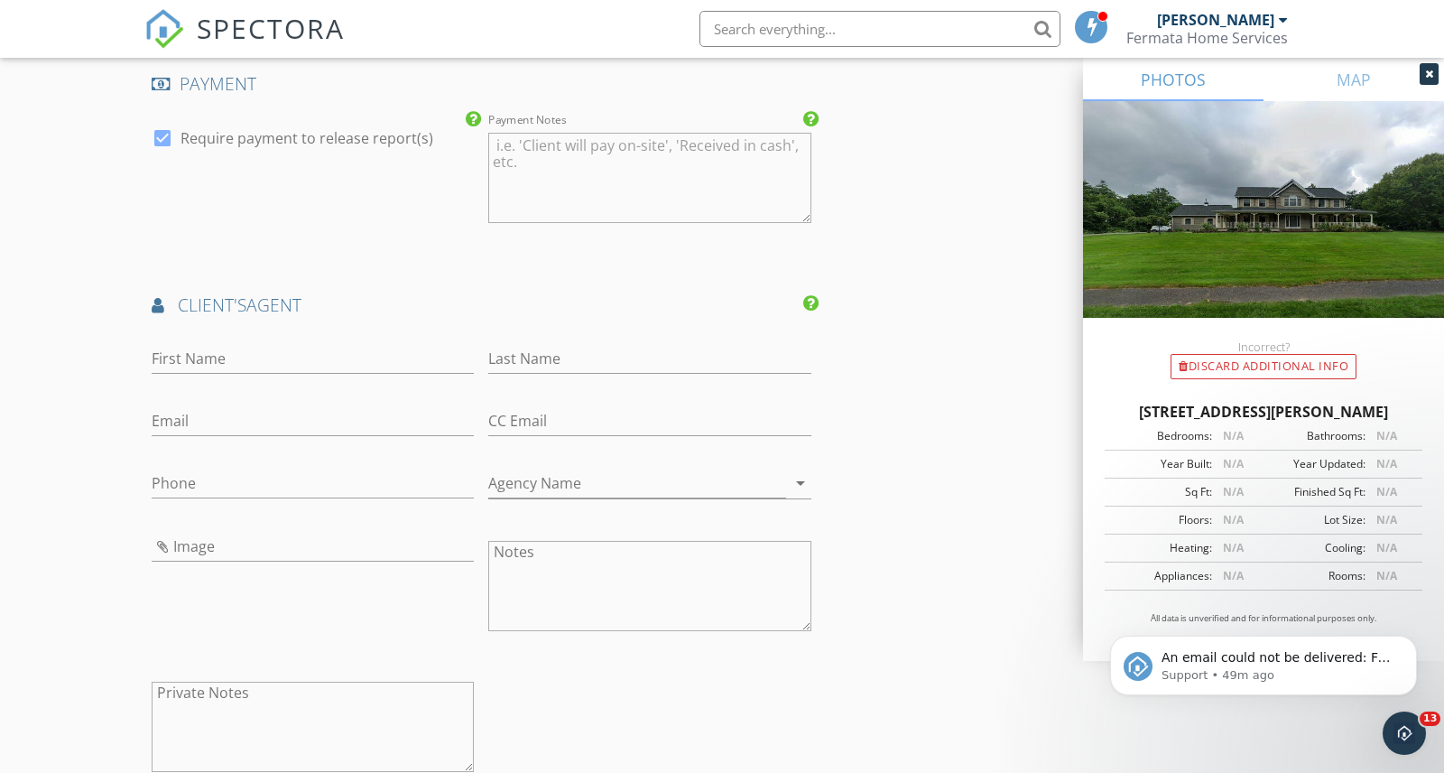
scroll to position [2199, 0]
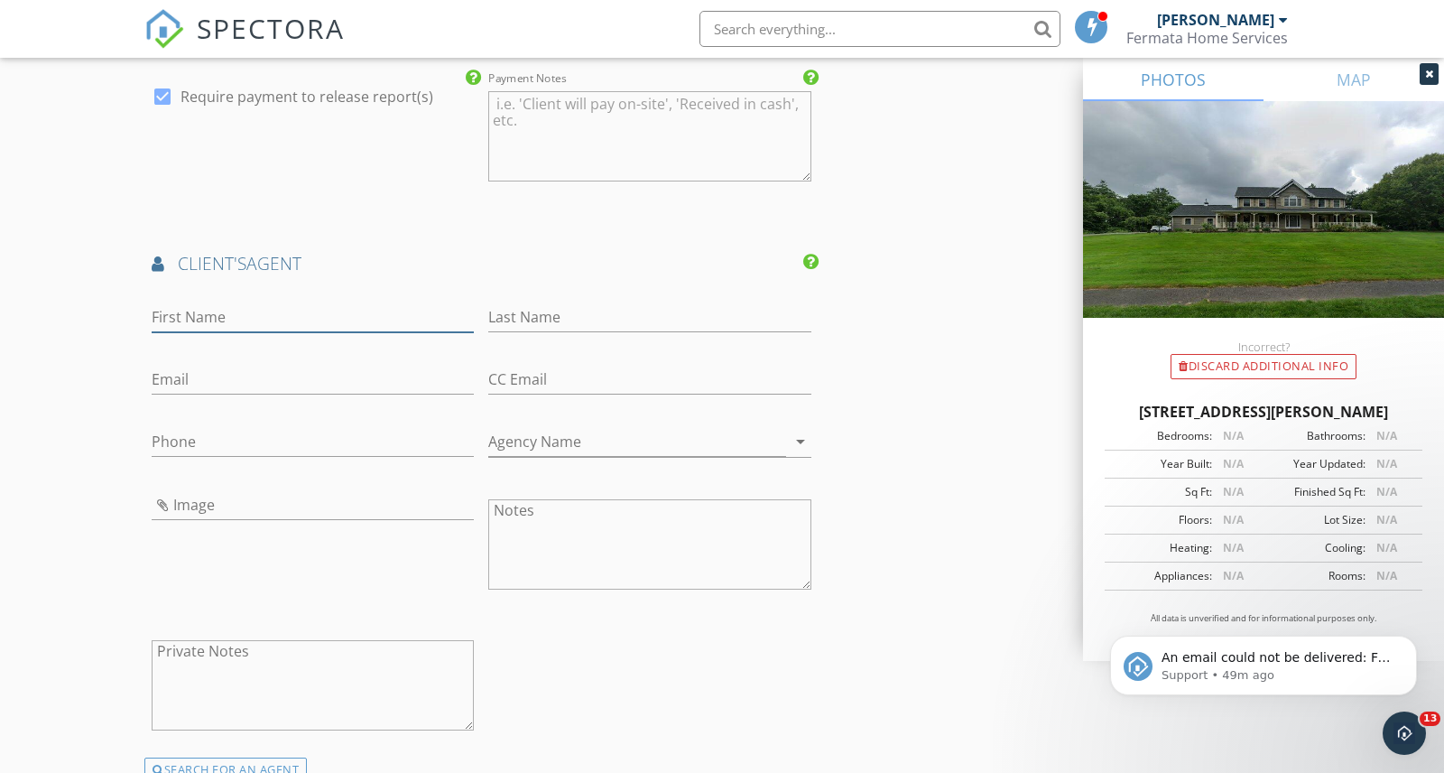
click at [385, 322] on input "First Name" at bounding box center [313, 317] width 322 height 30
type input "Sharon"
type input "Castelli"
click at [285, 385] on input "Email" at bounding box center [313, 380] width 322 height 30
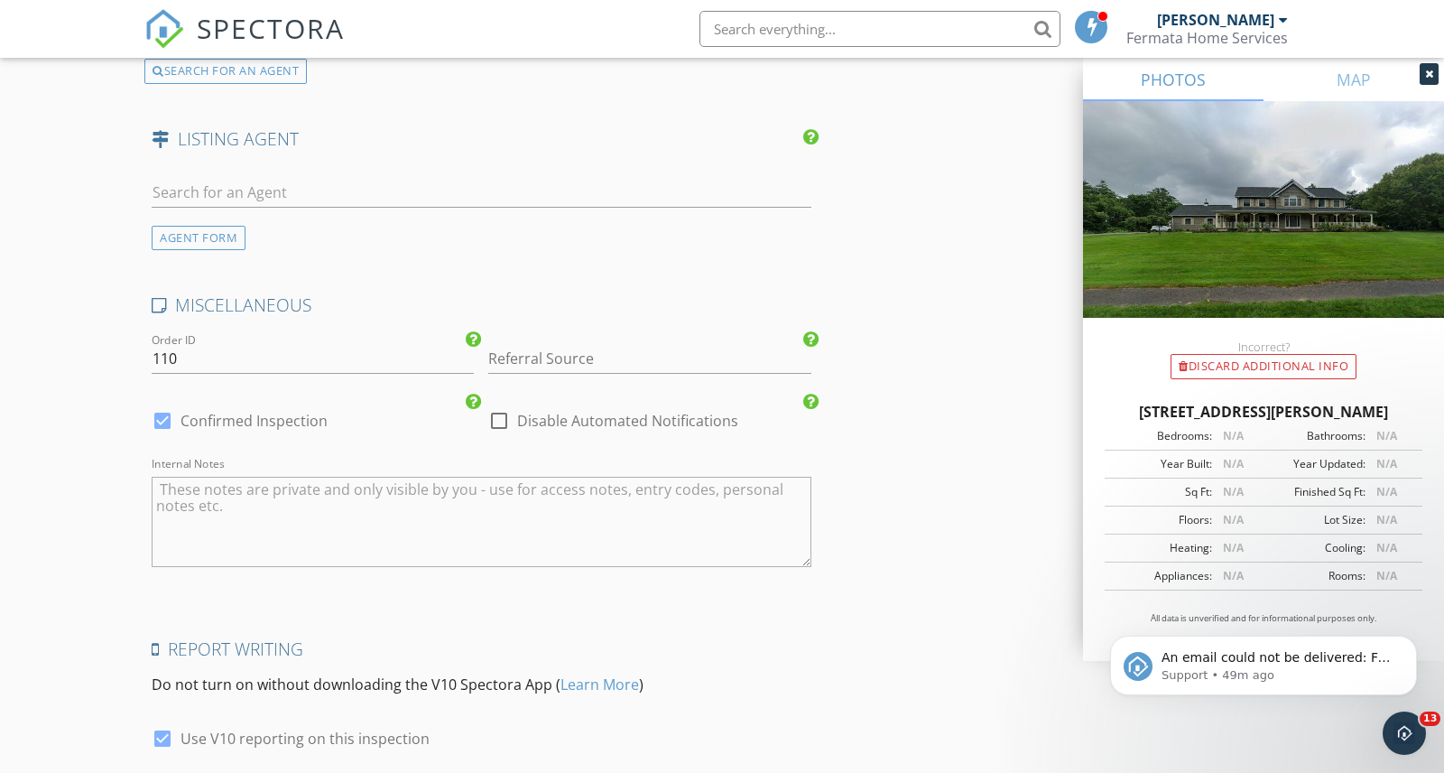
scroll to position [3046, 0]
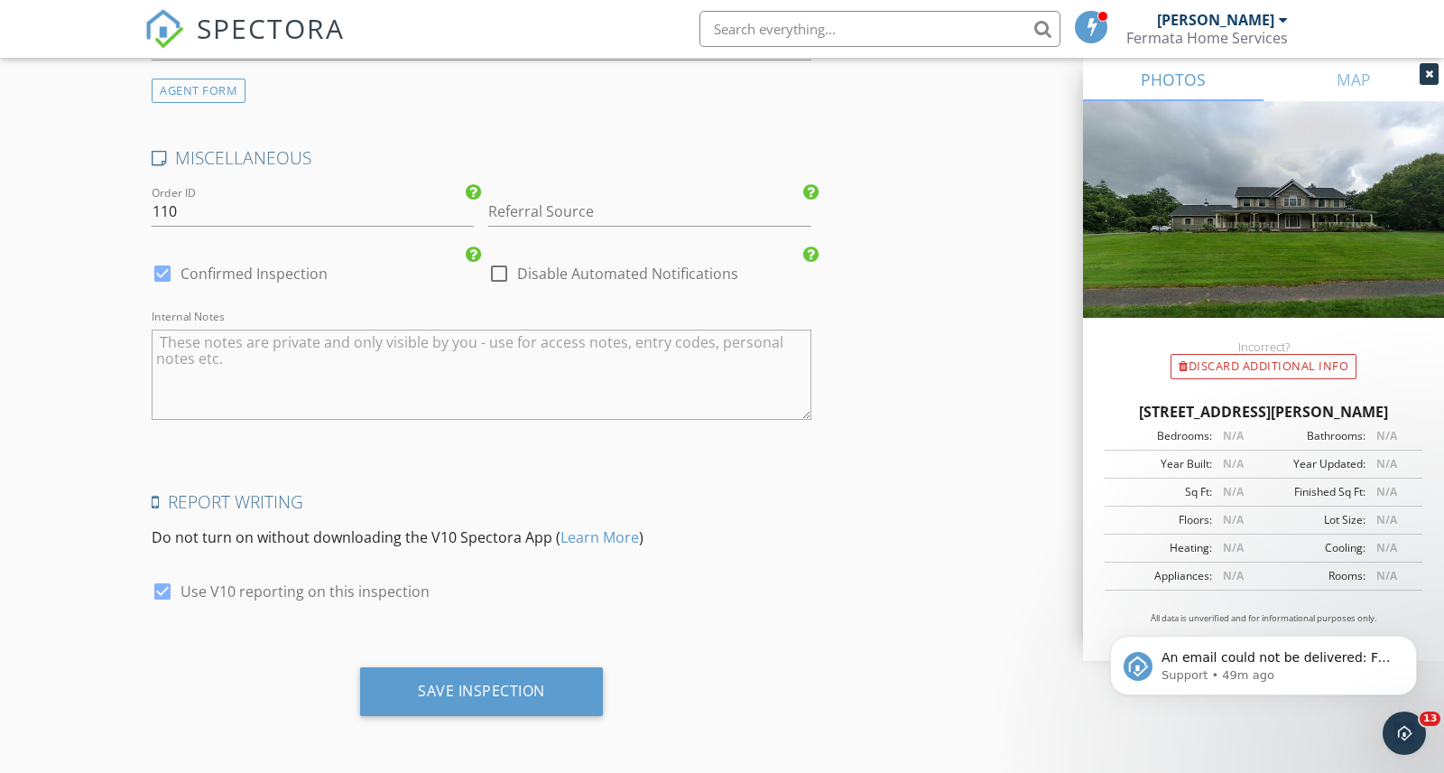
type input "sharoncastelli@gmail.com"
click at [497, 270] on div at bounding box center [499, 273] width 31 height 31
checkbox input "true"
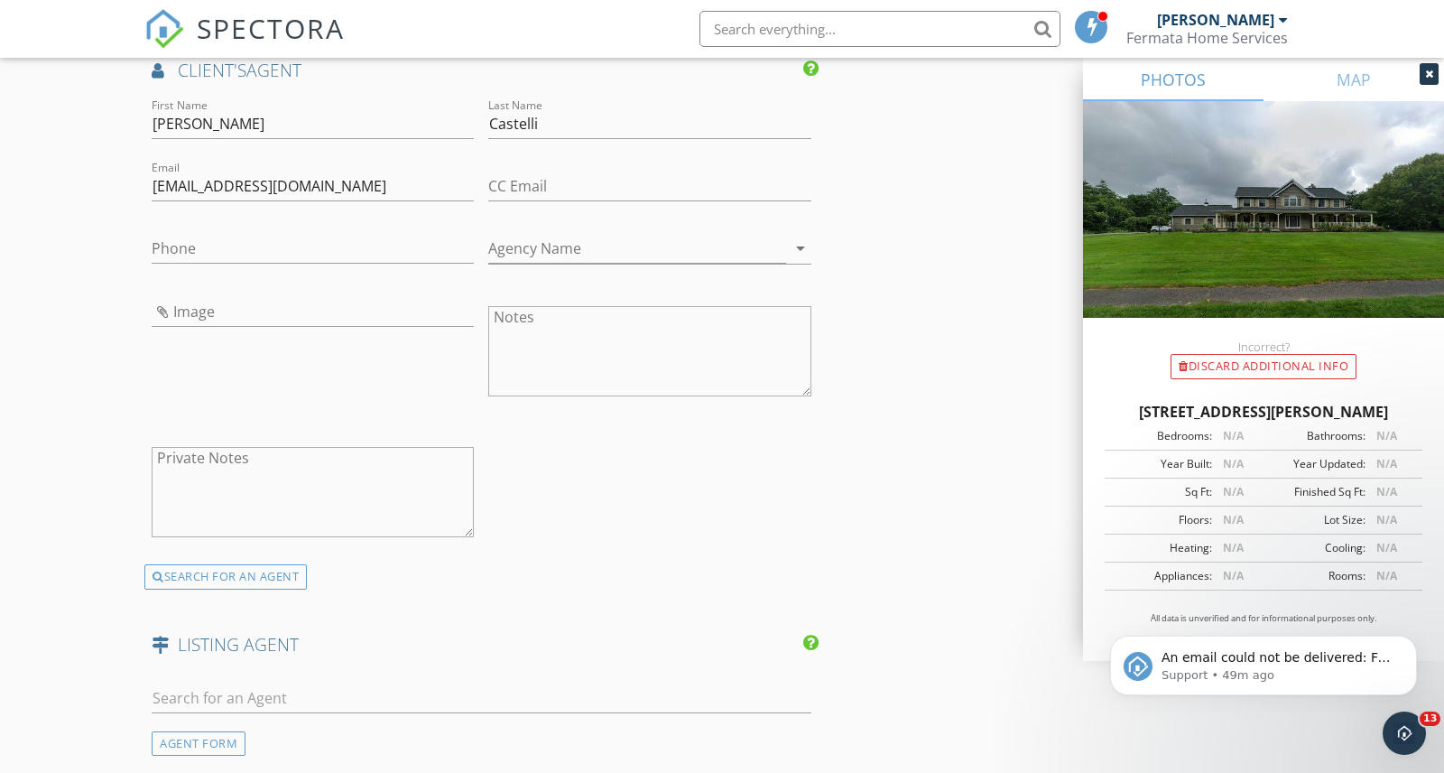
scroll to position [2391, 0]
click at [214, 311] on input "Image" at bounding box center [313, 314] width 322 height 30
type input "download.jpg"
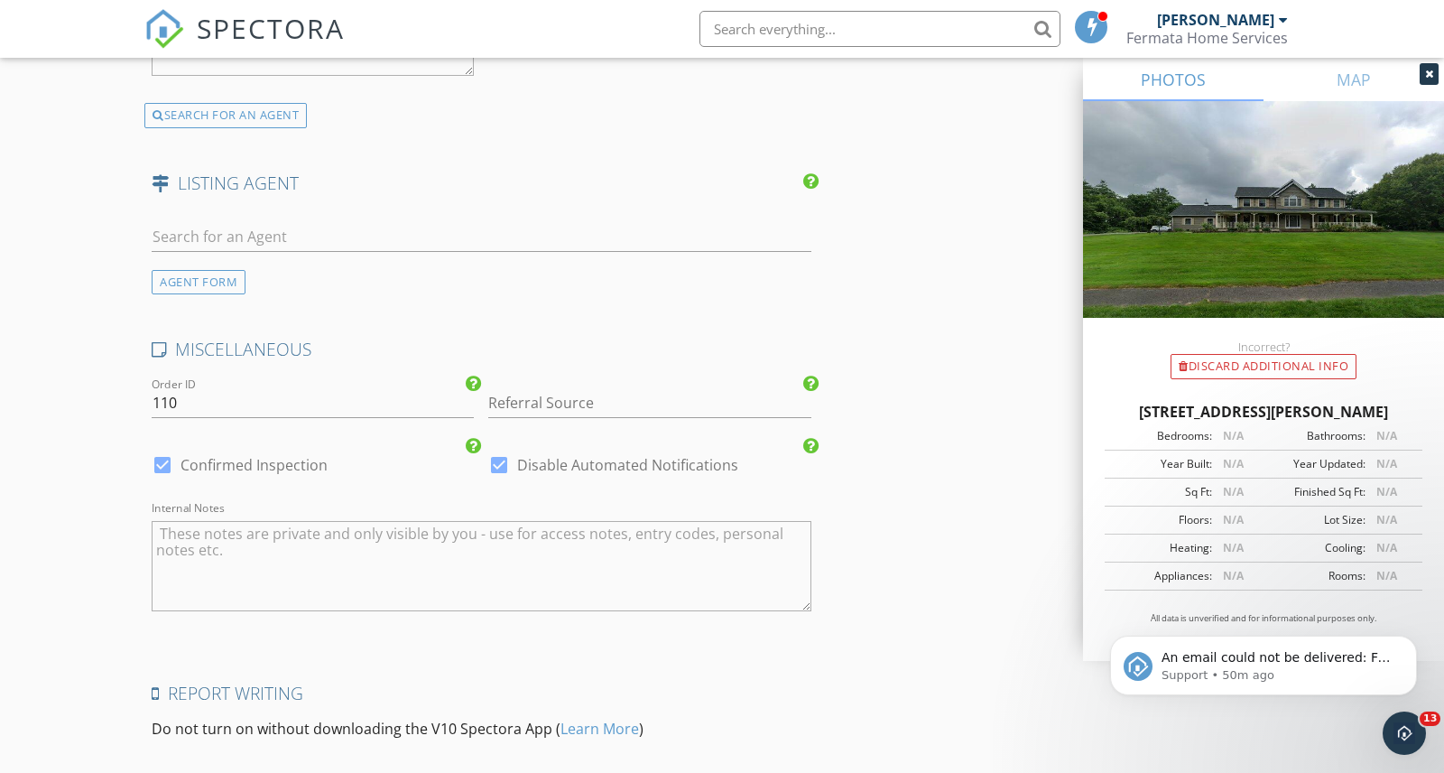
scroll to position [3046, 0]
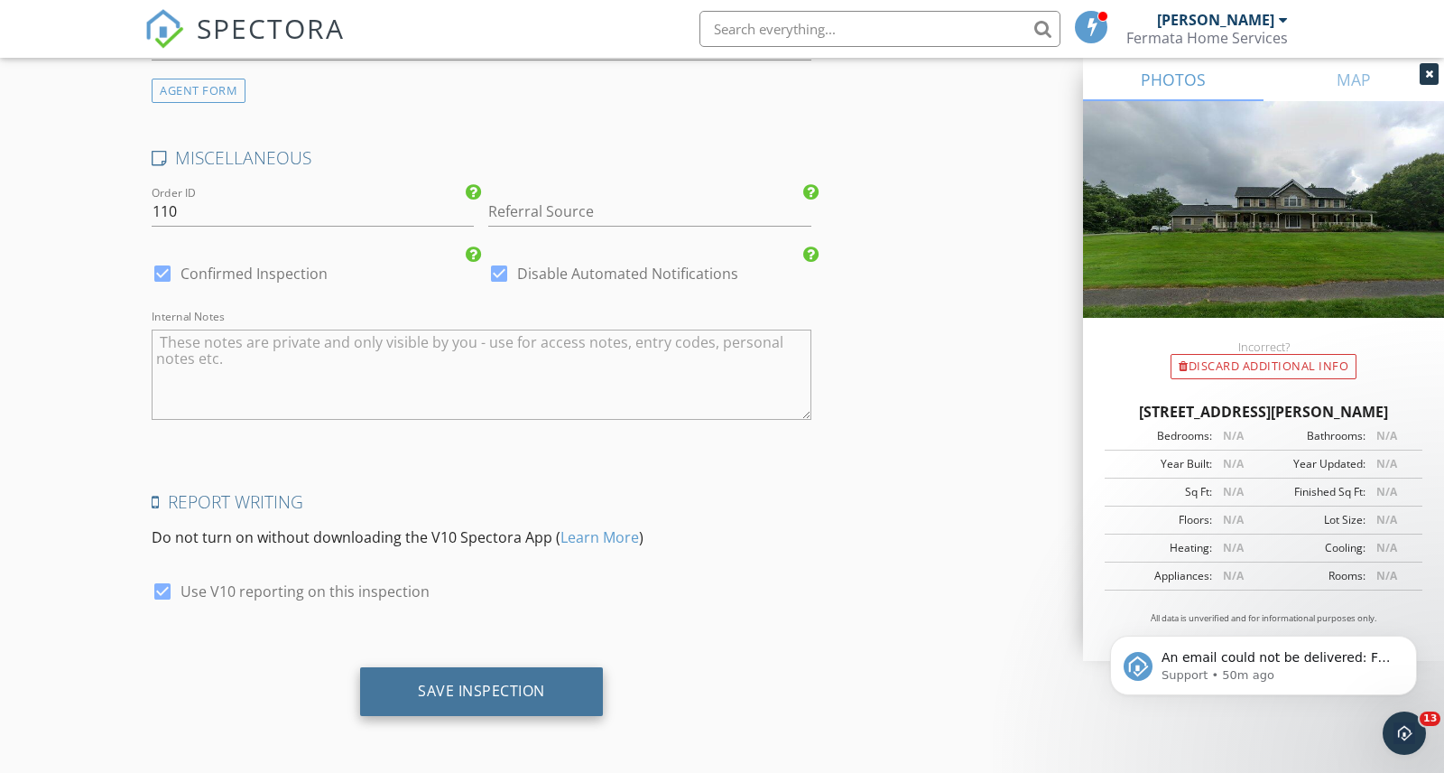
click at [493, 669] on div "Save Inspection" at bounding box center [481, 691] width 243 height 49
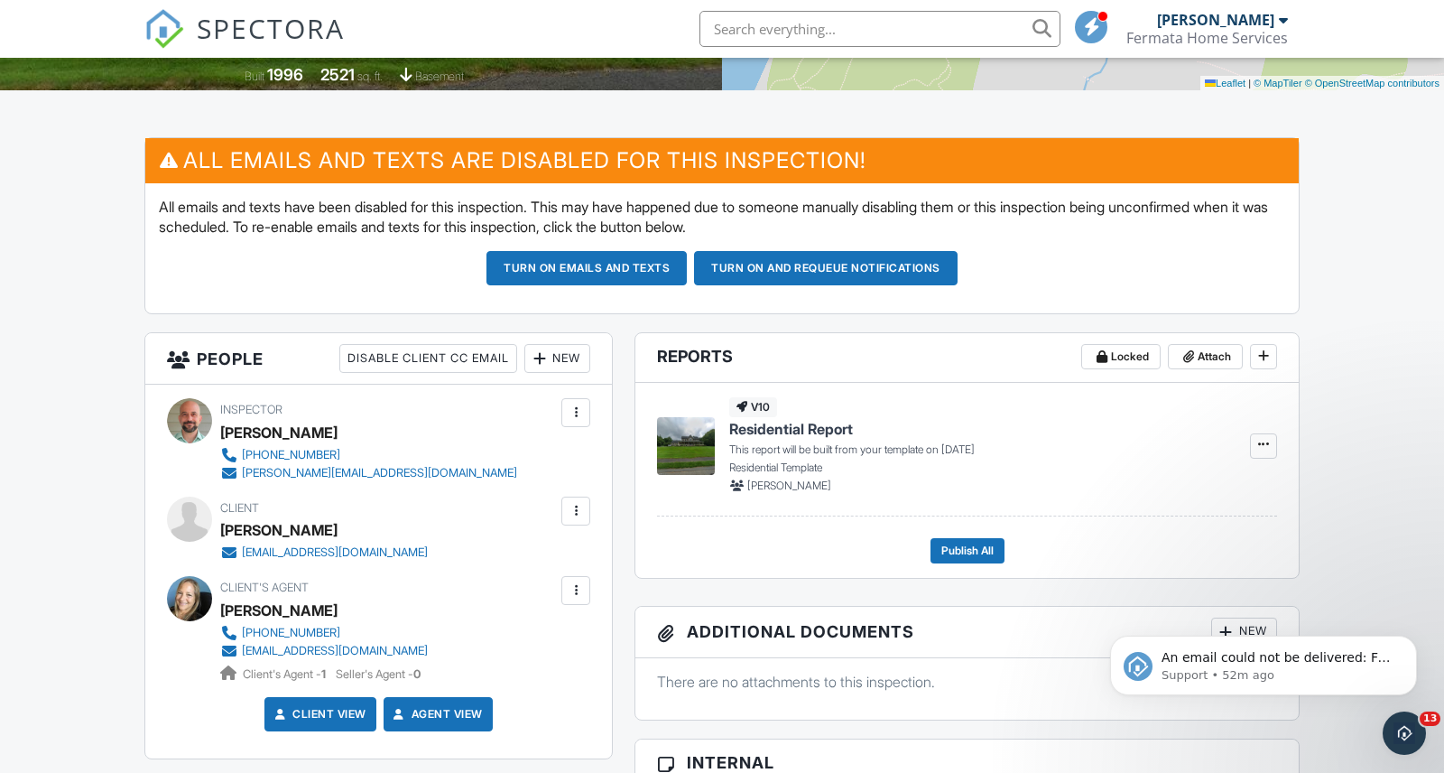
scroll to position [425, 0]
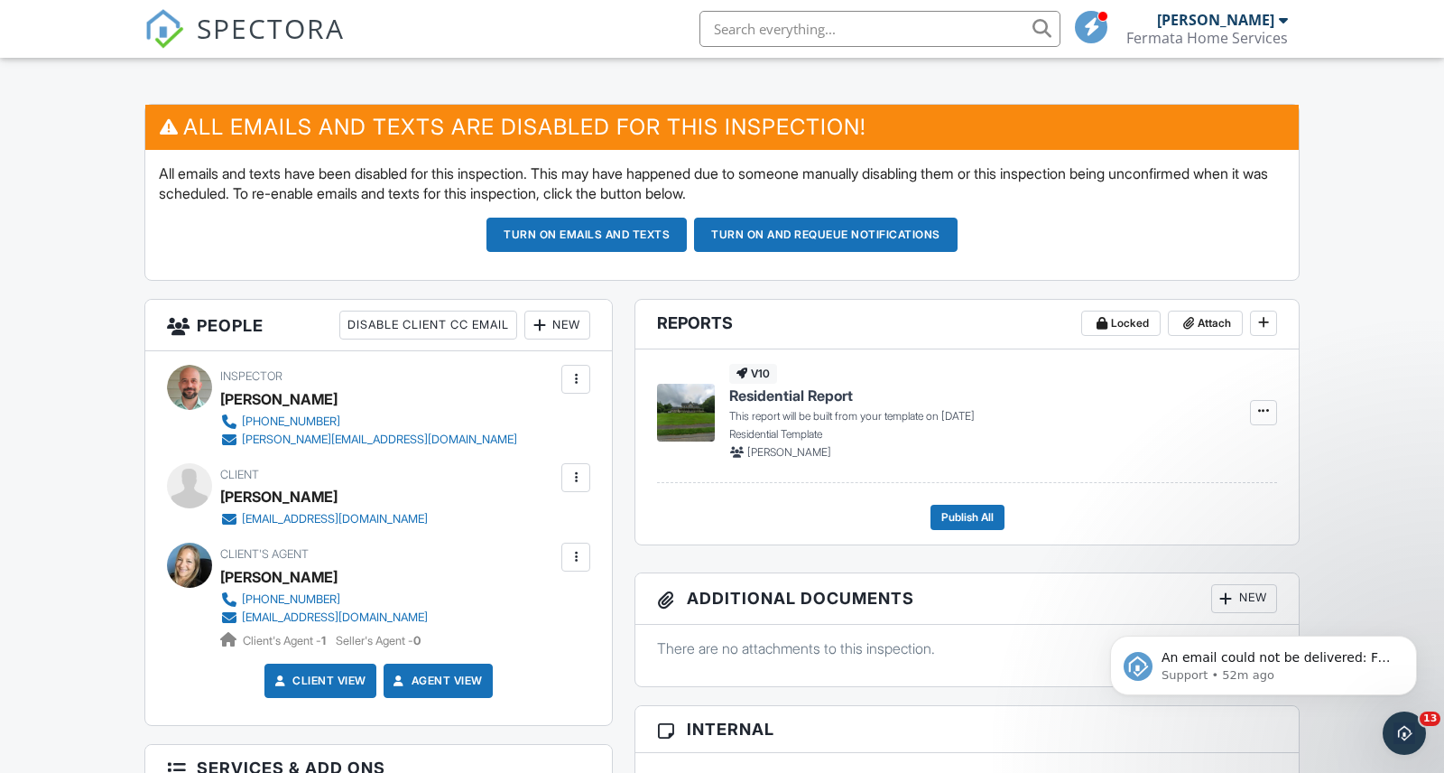
drag, startPoint x: 378, startPoint y: 524, endPoint x: 244, endPoint y: 526, distance: 134.5
click at [244, 526] on div "sdescarage@gmail.com" at bounding box center [331, 519] width 222 height 18
click at [244, 526] on link "sdescarage@gmail.com" at bounding box center [324, 519] width 208 height 18
drag, startPoint x: 413, startPoint y: 520, endPoint x: 244, endPoint y: 524, distance: 169.8
click at [244, 524] on div "Client Susan Descarage sdescarage@gmail.com" at bounding box center [367, 495] width 294 height 65
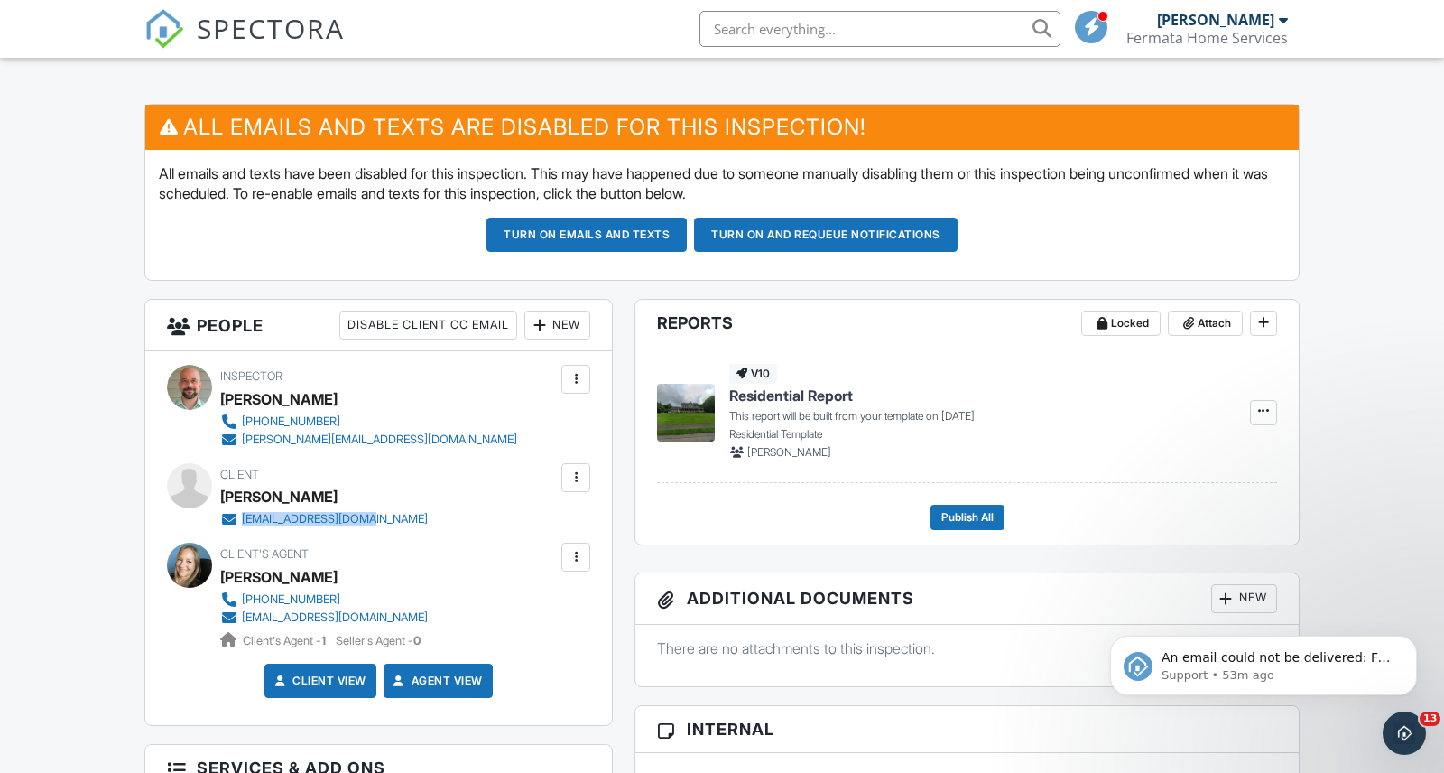
copy div "sdescarage@gmail.com"
click at [391, 613] on link "sharoncastelli@gmail.com" at bounding box center [324, 617] width 208 height 18
click at [384, 618] on div "sharoncastelli@gmail.com" at bounding box center [335, 617] width 186 height 14
click at [512, 476] on div "Client Susan Descarage sdescarage@gmail.com" at bounding box center [378, 495] width 423 height 65
click at [437, 573] on div "Sharon Castelli" at bounding box center [331, 576] width 222 height 27
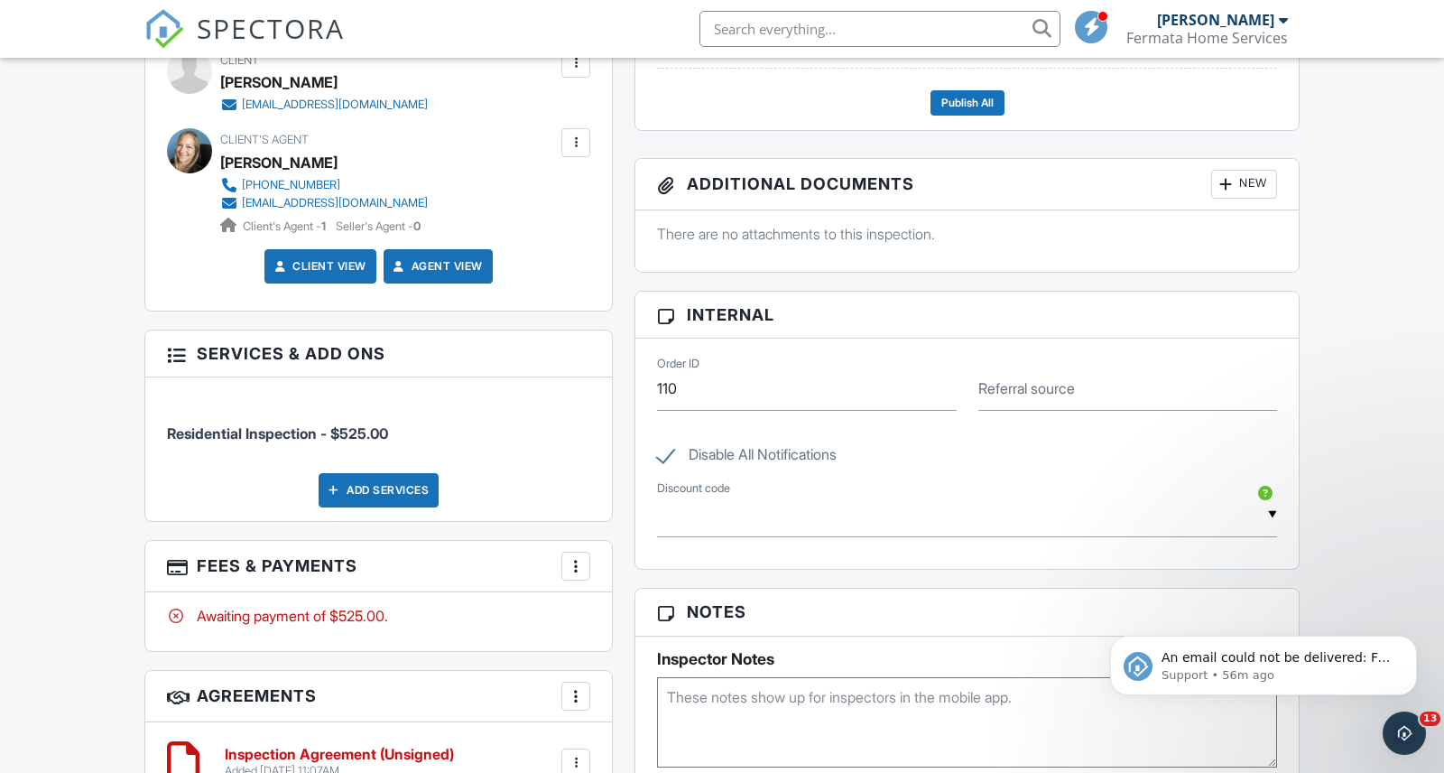
scroll to position [844, 0]
